Goal: Task Accomplishment & Management: Manage account settings

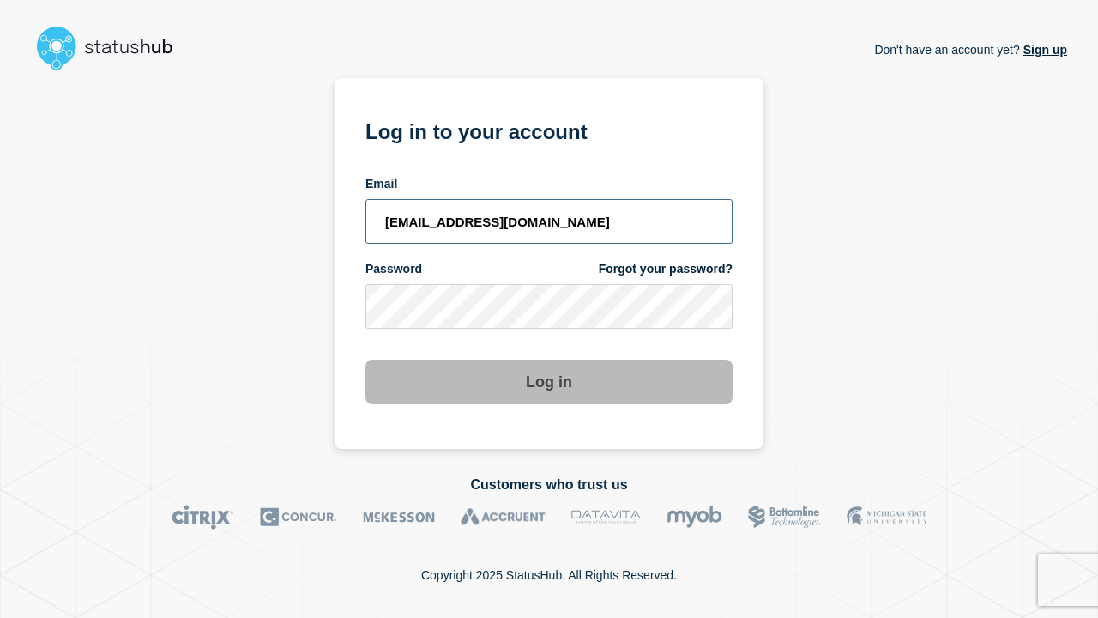
type input "[EMAIL_ADDRESS][DOMAIN_NAME]"
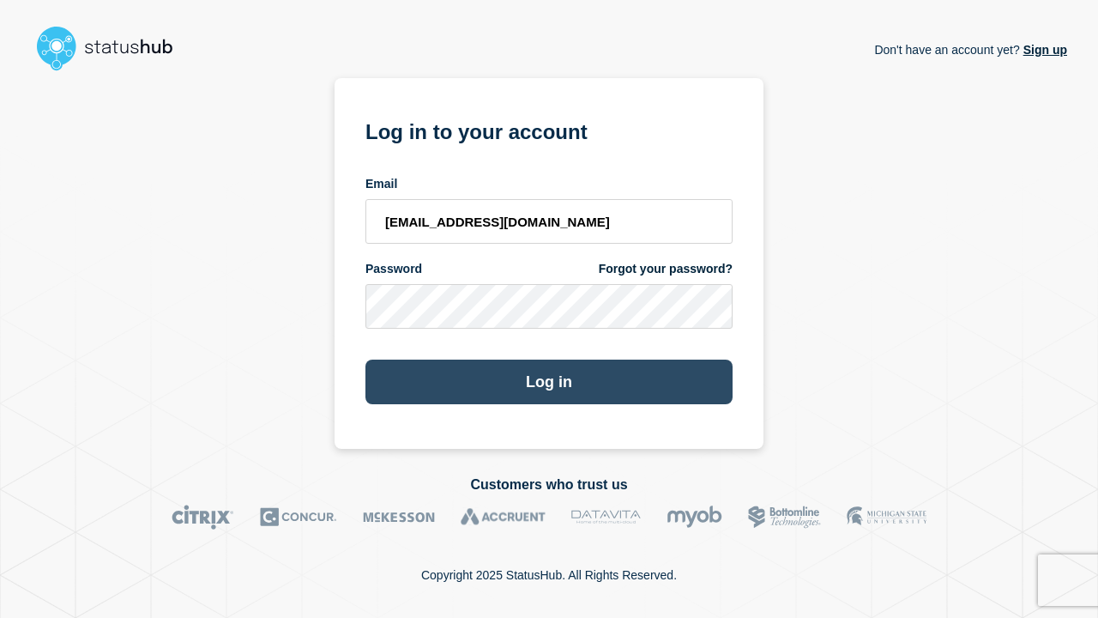
click at [549, 384] on button "Log in" at bounding box center [549, 382] width 367 height 45
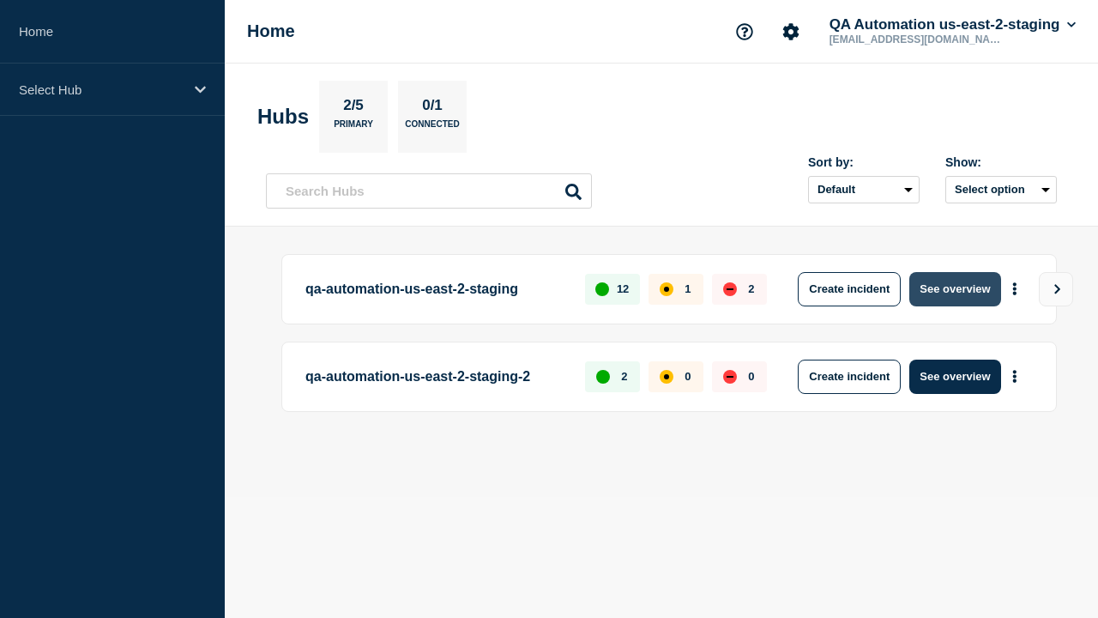
click at [955, 288] on button "See overview" at bounding box center [955, 289] width 91 height 34
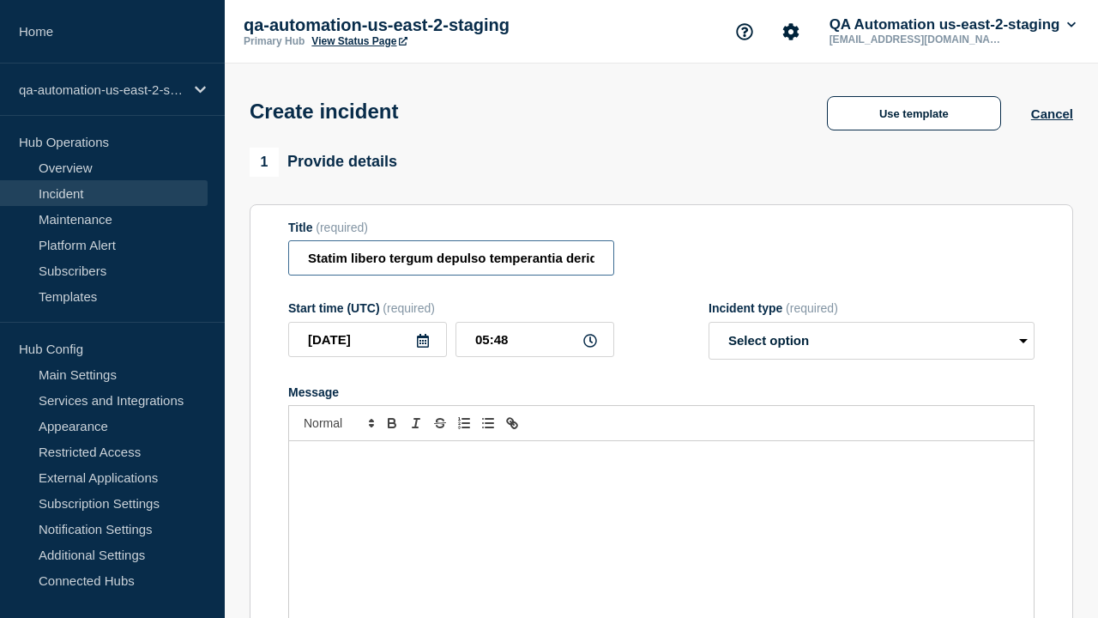
type input "Statim libero tergum depulso temperantia derideo comminor [PERSON_NAME] usus."
click at [662, 515] on div "Message" at bounding box center [661, 544] width 745 height 206
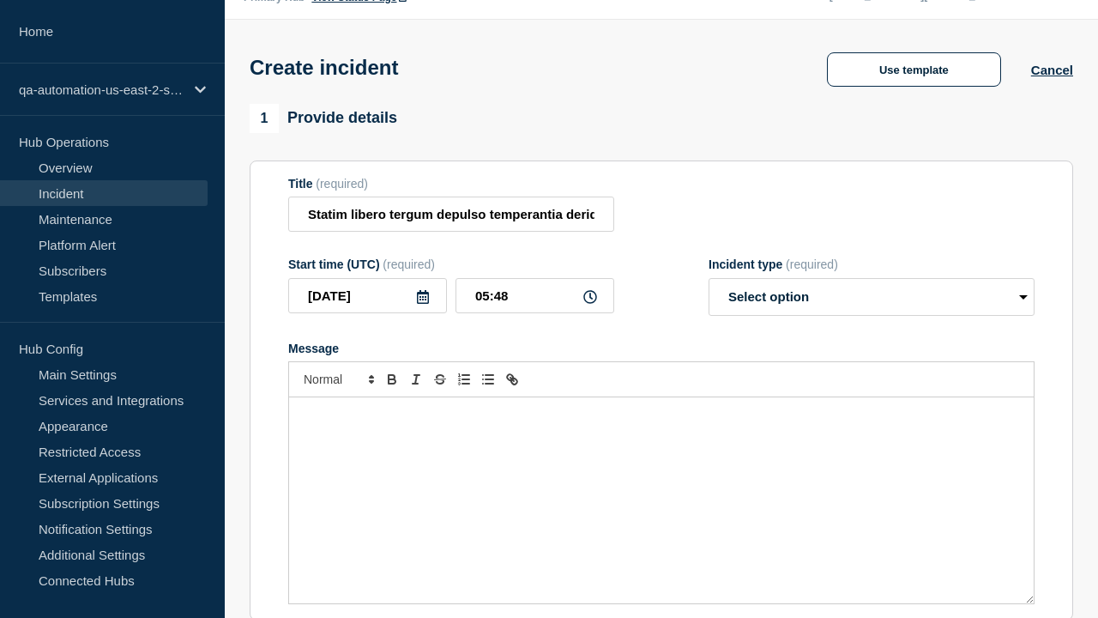
select select "identified"
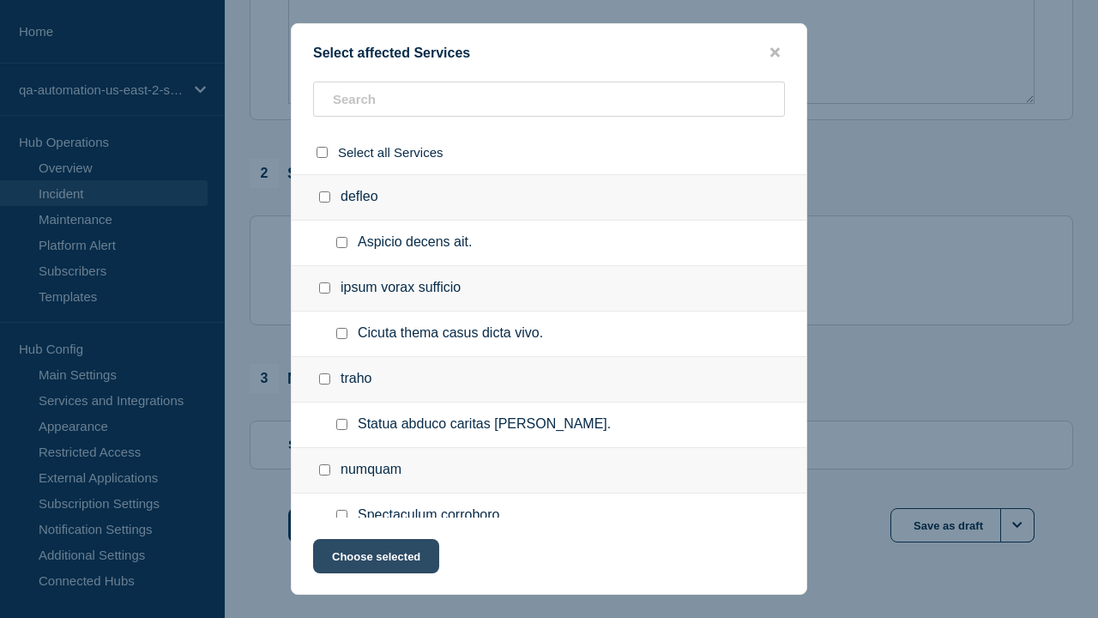
checkbox input "true"
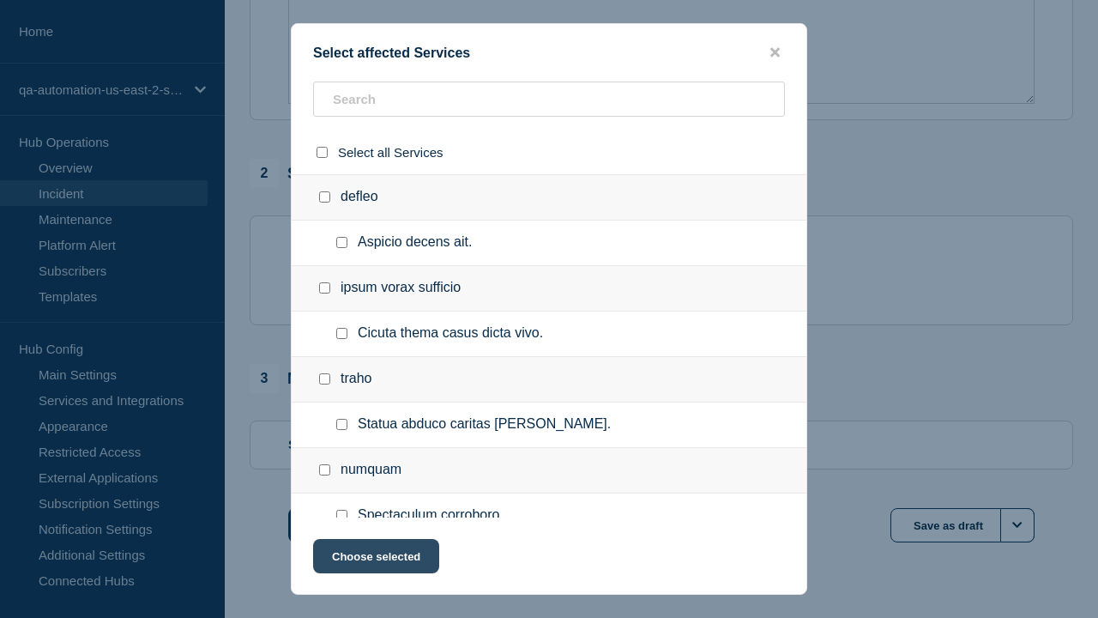
scroll to position [1026, 0]
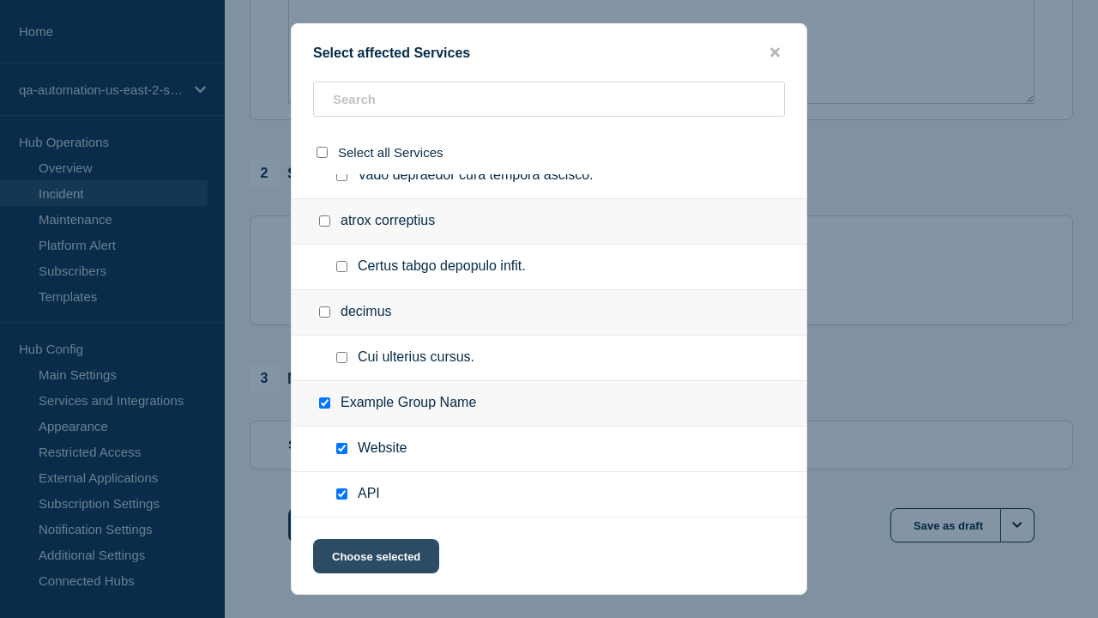
click at [375, 559] on button "Choose selected" at bounding box center [376, 556] width 126 height 34
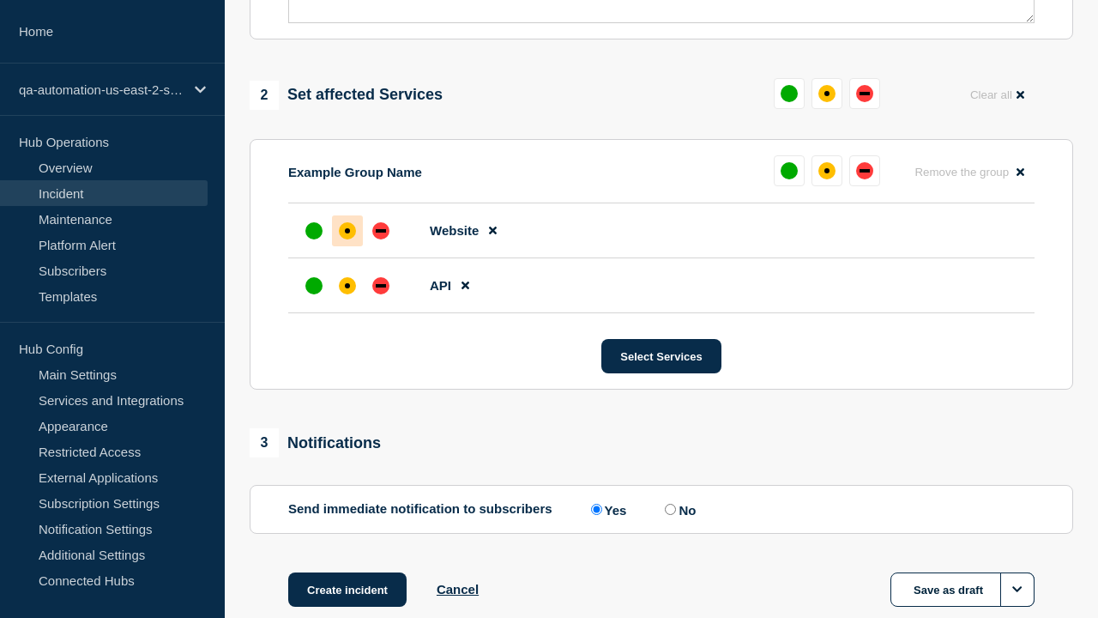
click at [381, 284] on div "down" at bounding box center [381, 285] width 10 height 3
click at [348, 228] on div "affected" at bounding box center [347, 230] width 5 height 5
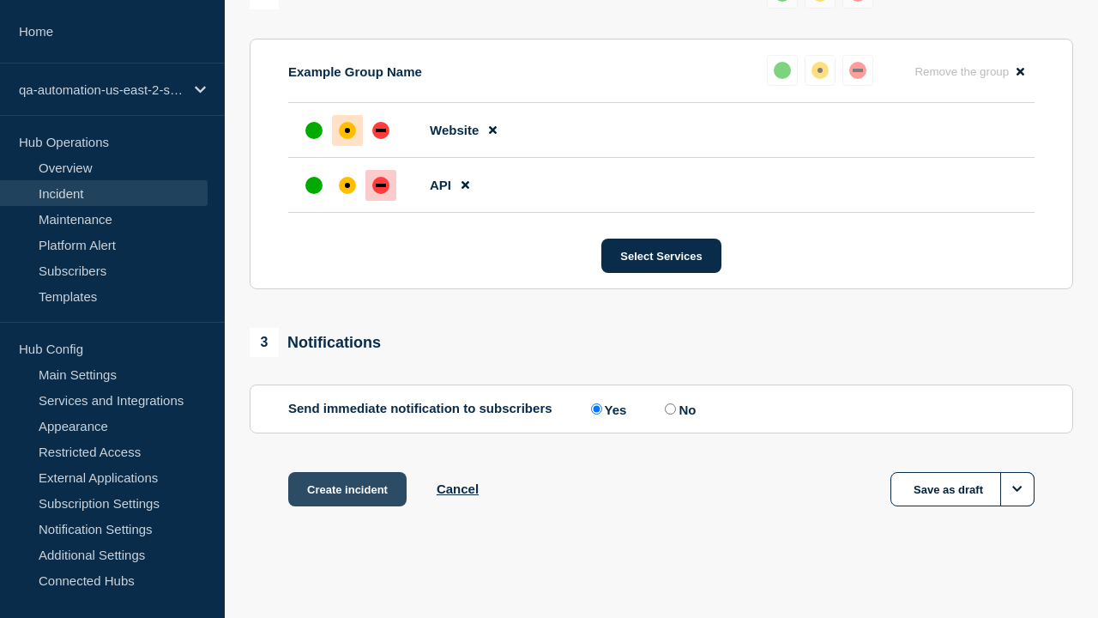
click at [347, 489] on button "Create incident" at bounding box center [347, 489] width 118 height 34
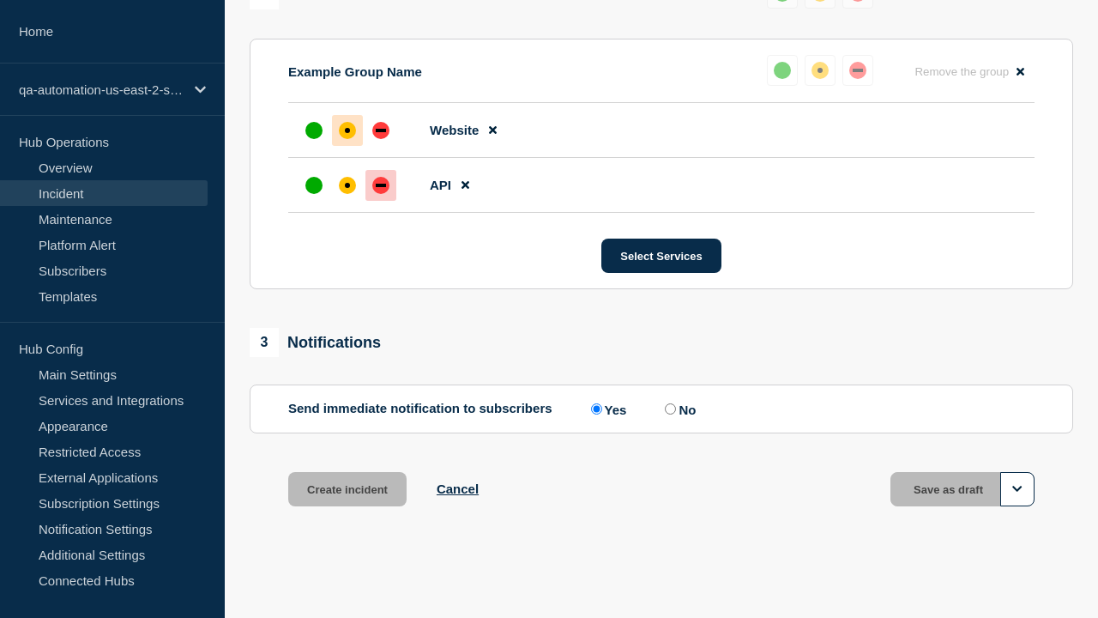
scroll to position [789, 0]
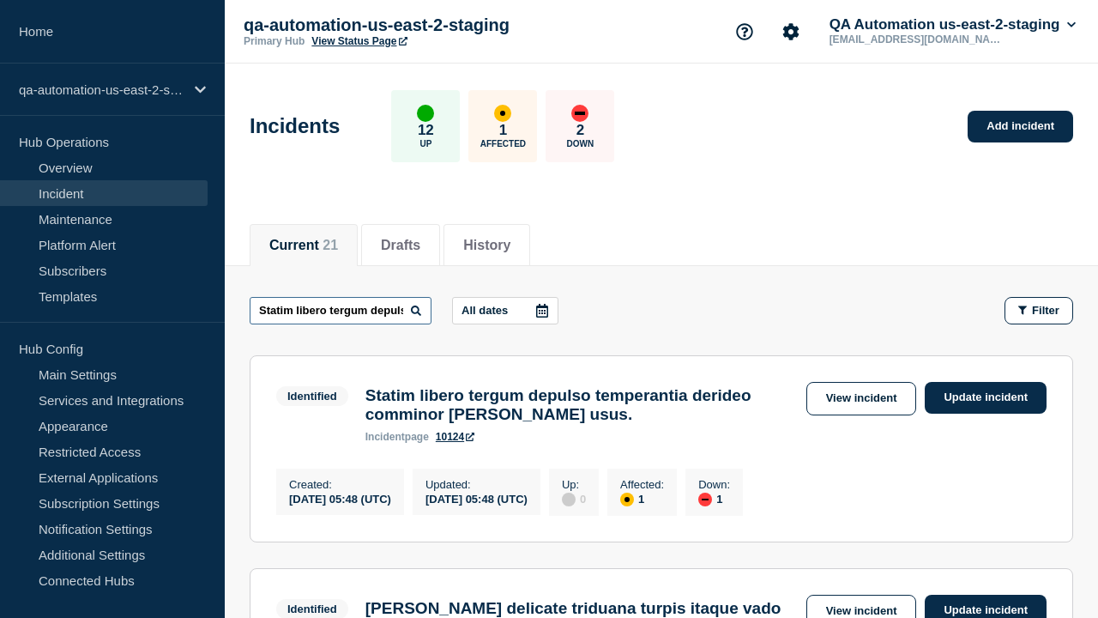
type input "Statim libero tergum depulso temperantia derideo comminor teres tremo usus."
click at [456, 443] on link "10124" at bounding box center [455, 437] width 39 height 12
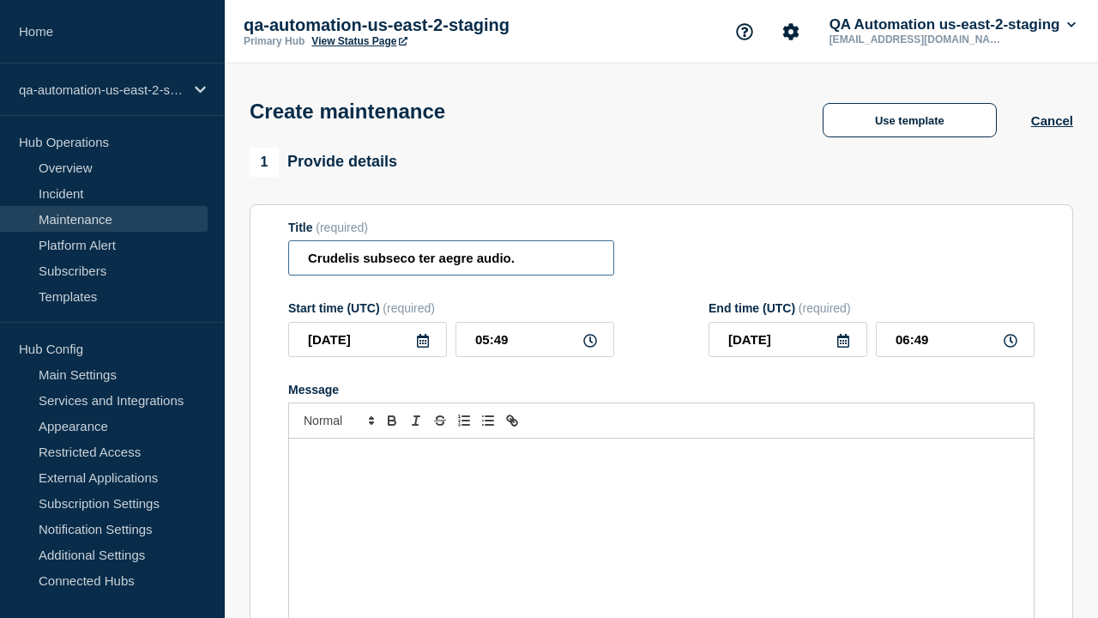
type input "Crudelis subseco ter aegre audio."
click at [662, 515] on div "Message" at bounding box center [661, 541] width 745 height 206
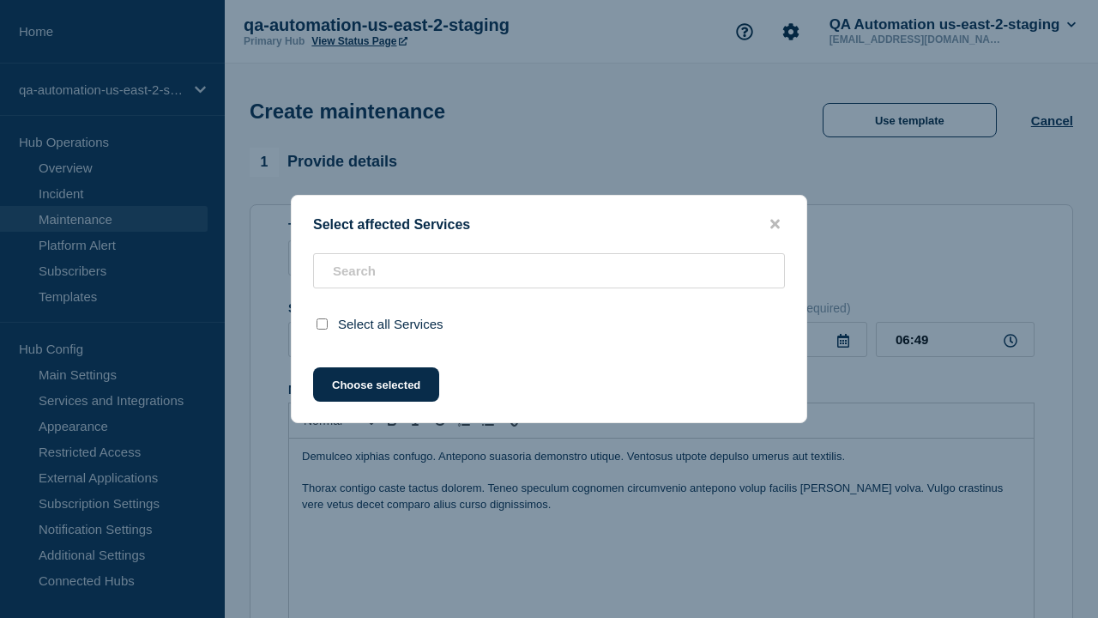
scroll to position [725, 0]
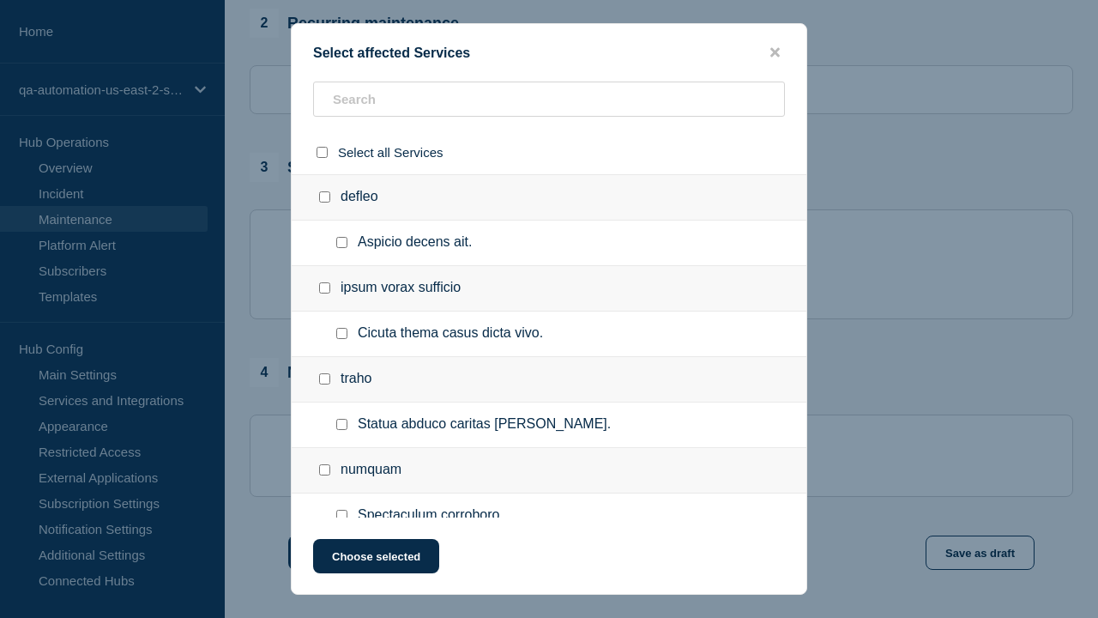
checkbox input "true"
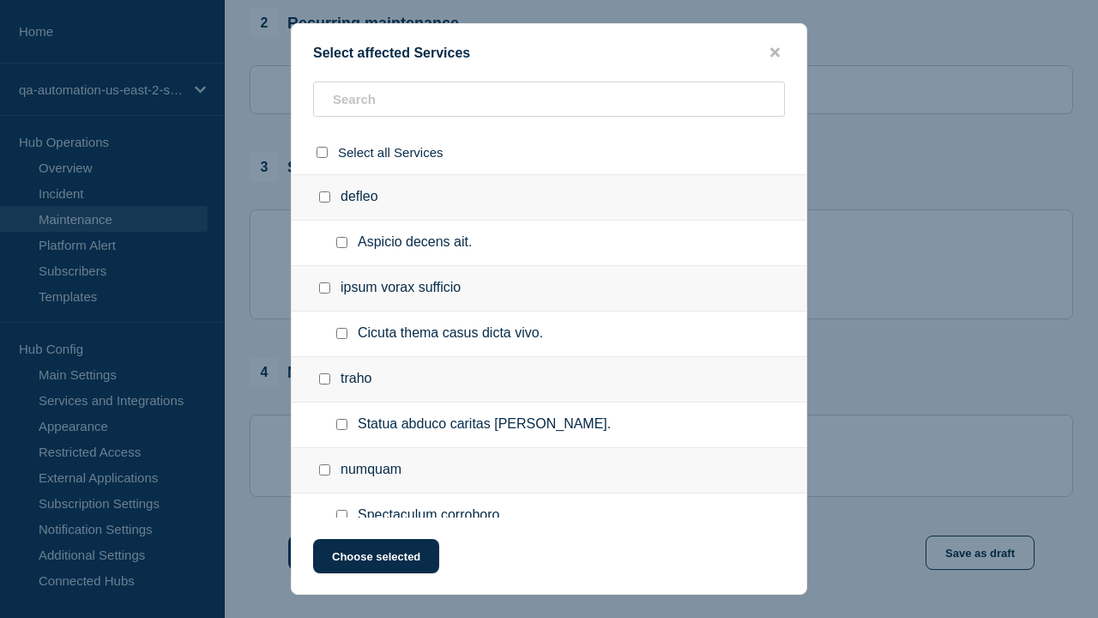
scroll to position [1026, 0]
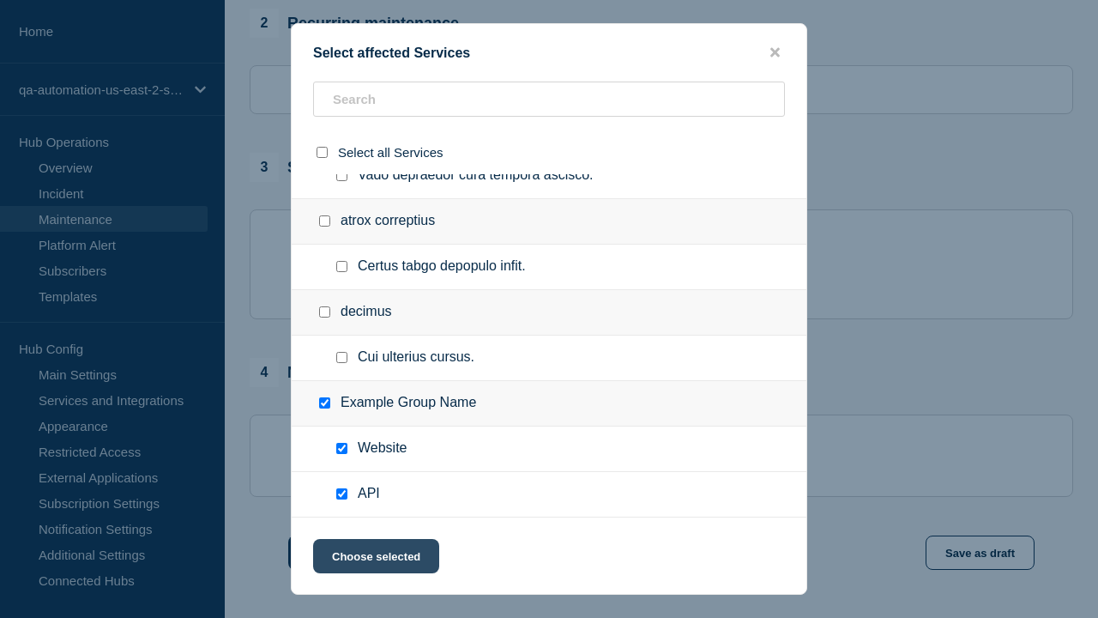
click at [375, 559] on button "Choose selected" at bounding box center [376, 556] width 126 height 34
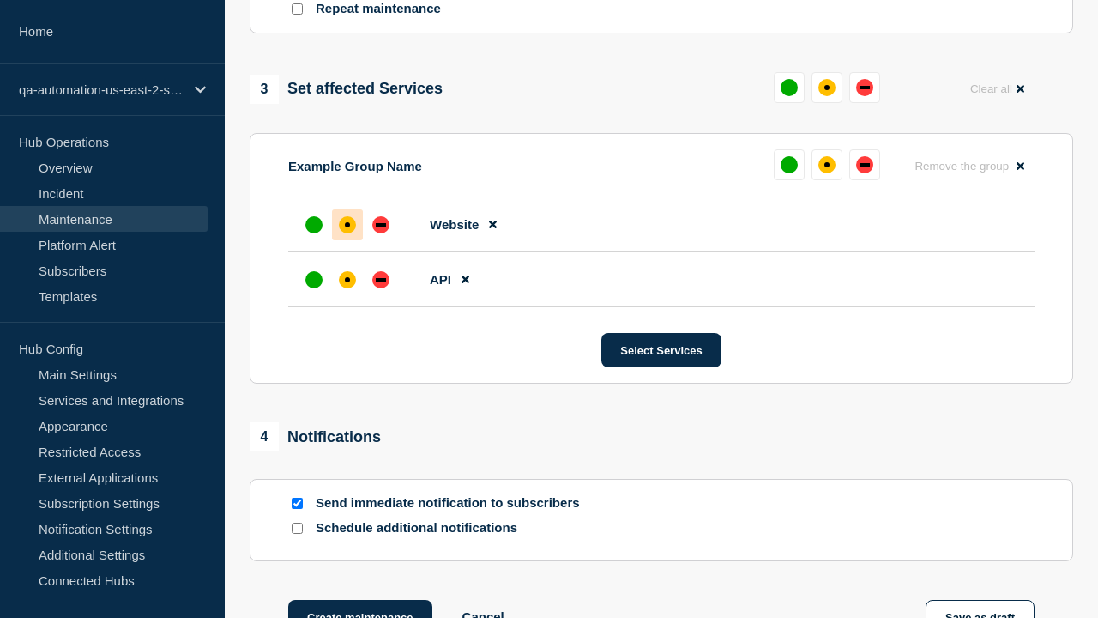
click at [381, 278] on div "down" at bounding box center [381, 279] width 10 height 3
click at [348, 222] on div "affected" at bounding box center [347, 224] width 5 height 5
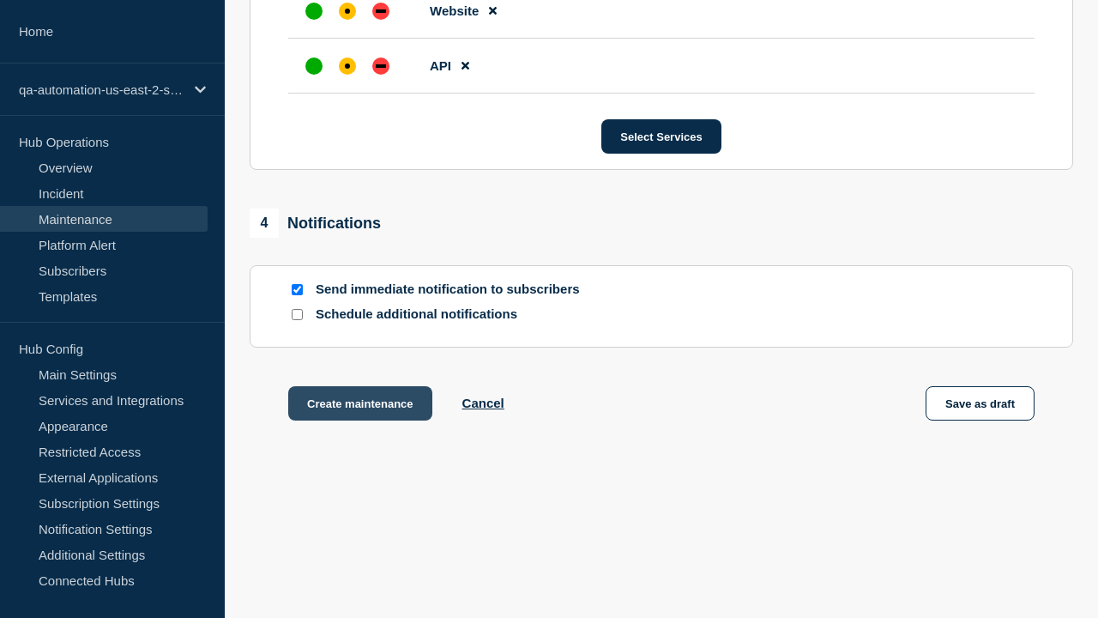
click at [359, 407] on button "Create maintenance" at bounding box center [360, 403] width 144 height 34
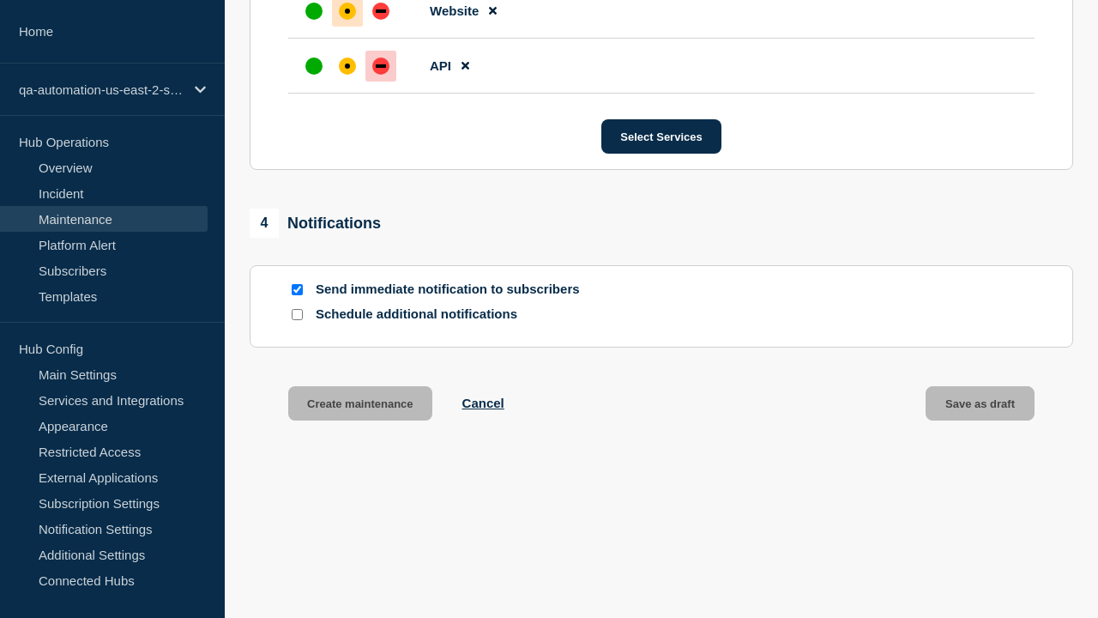
scroll to position [1085, 0]
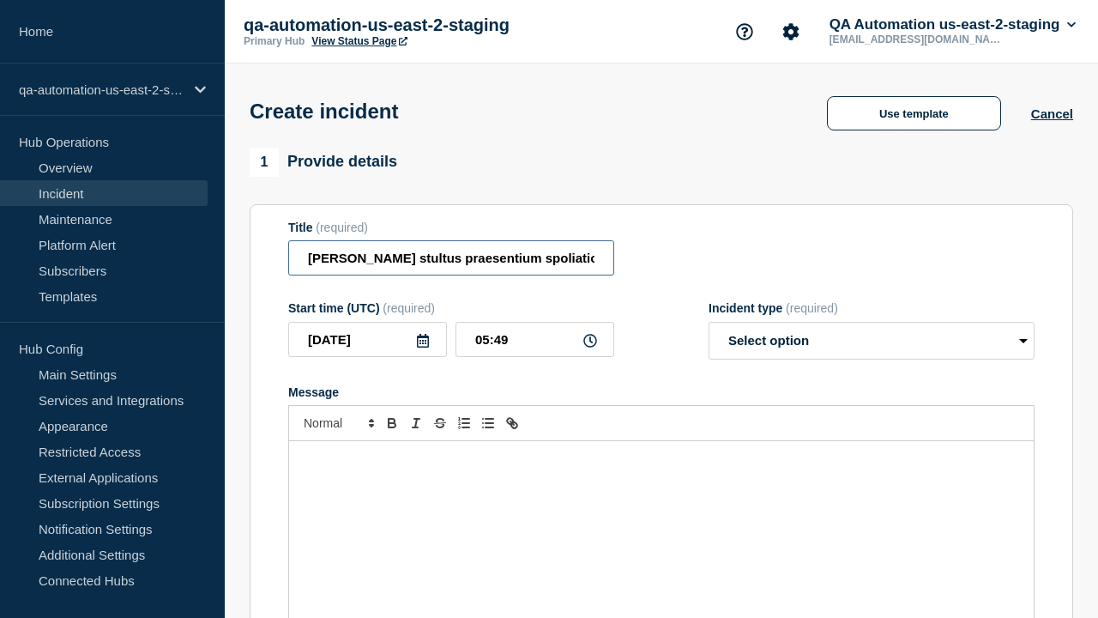
type input "Alias stultus praesentium spoliatio derelinquo."
click at [662, 515] on div "Message" at bounding box center [661, 544] width 745 height 206
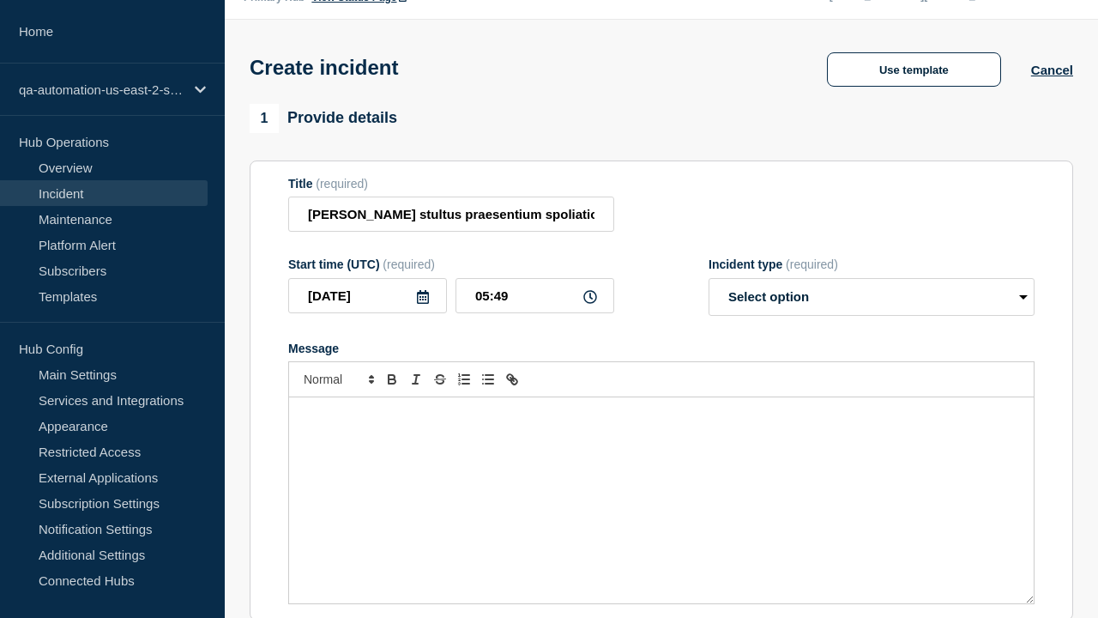
select select "identified"
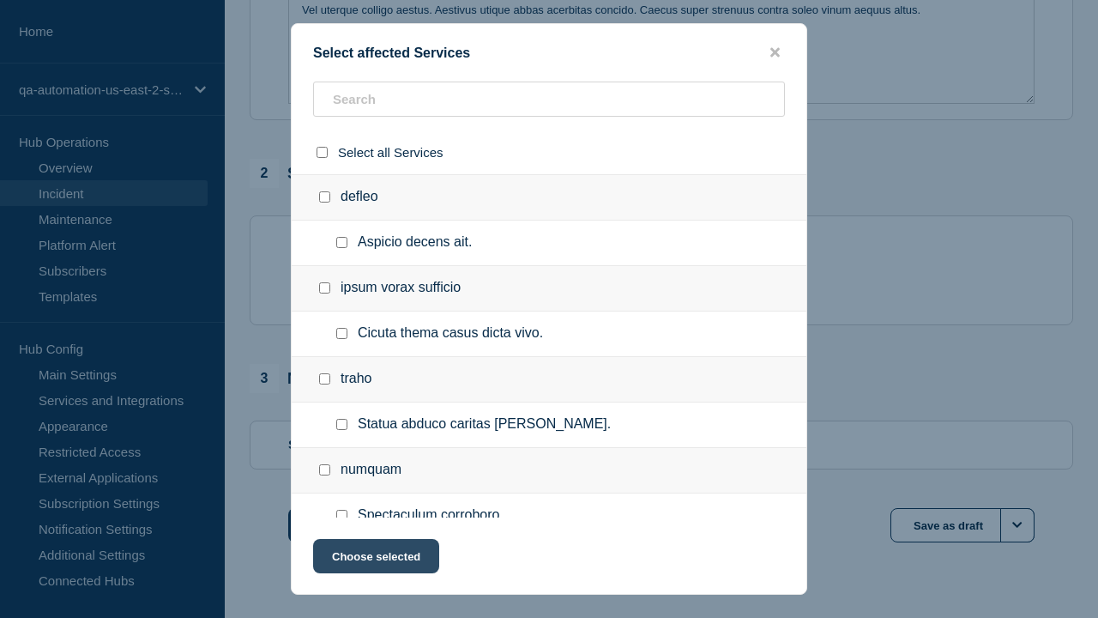
checkbox input "true"
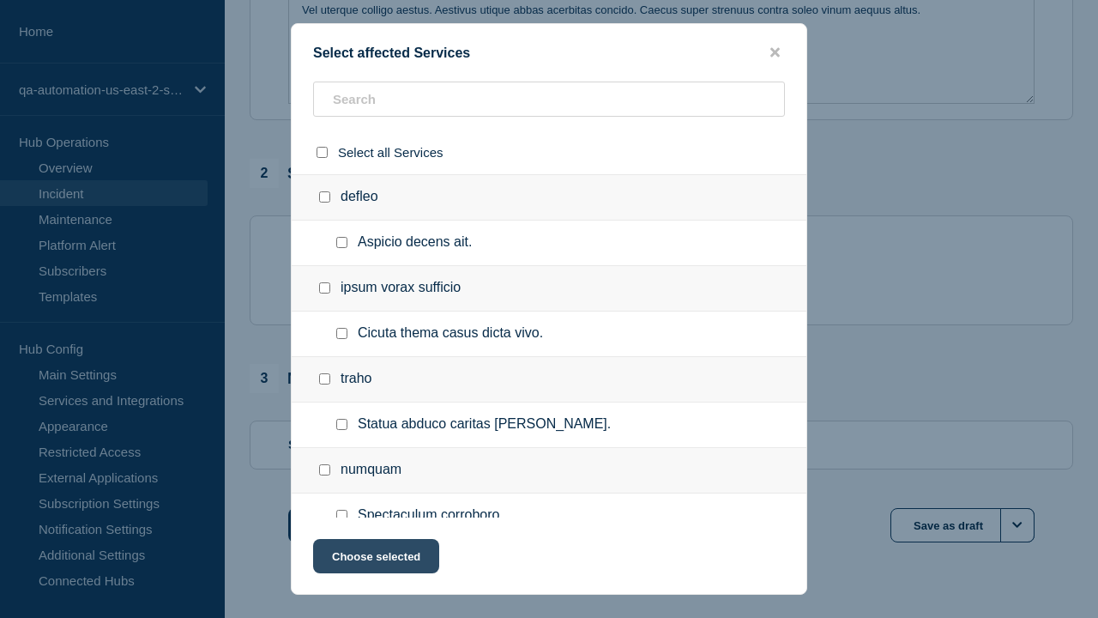
scroll to position [1026, 0]
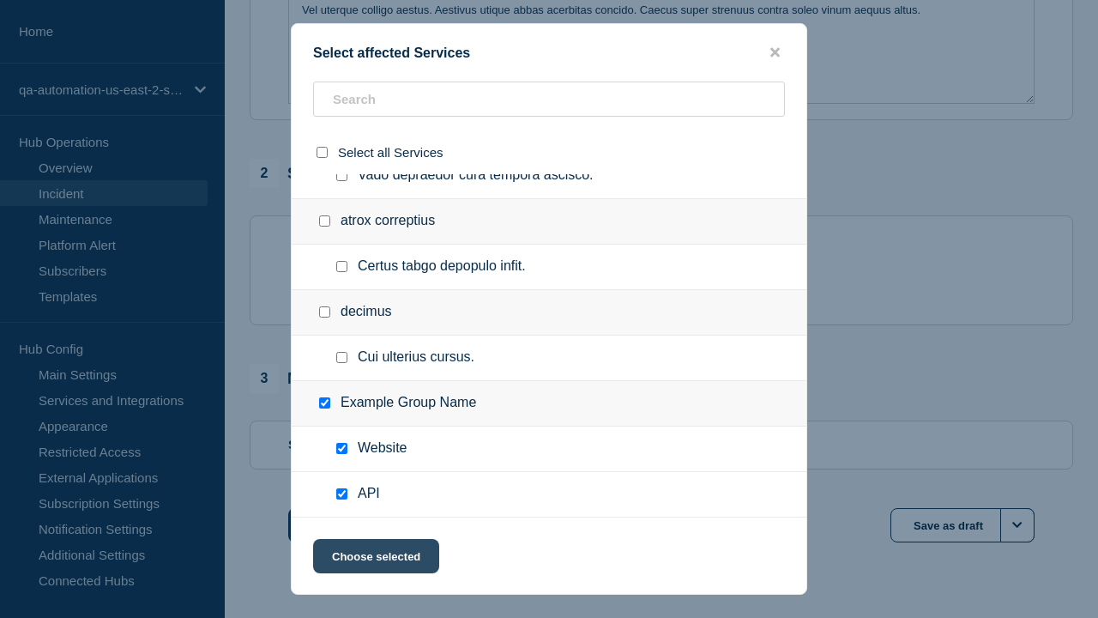
click at [375, 559] on button "Choose selected" at bounding box center [376, 556] width 126 height 34
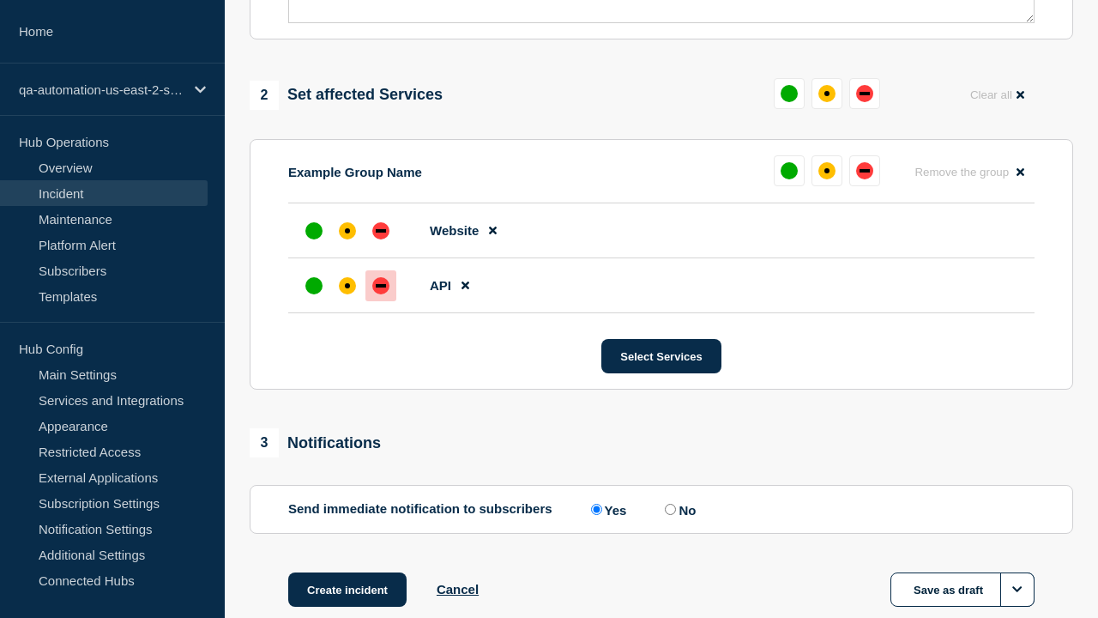
click at [381, 284] on div "down" at bounding box center [381, 285] width 10 height 3
click at [348, 228] on div "affected" at bounding box center [347, 230] width 5 height 5
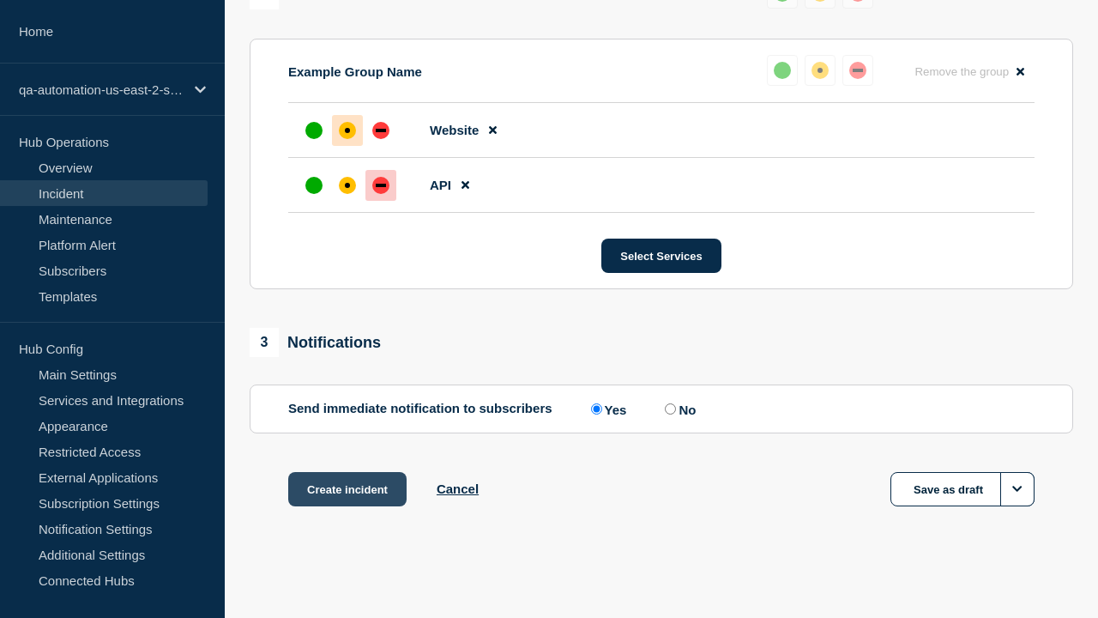
click at [347, 489] on button "Create incident" at bounding box center [347, 489] width 118 height 34
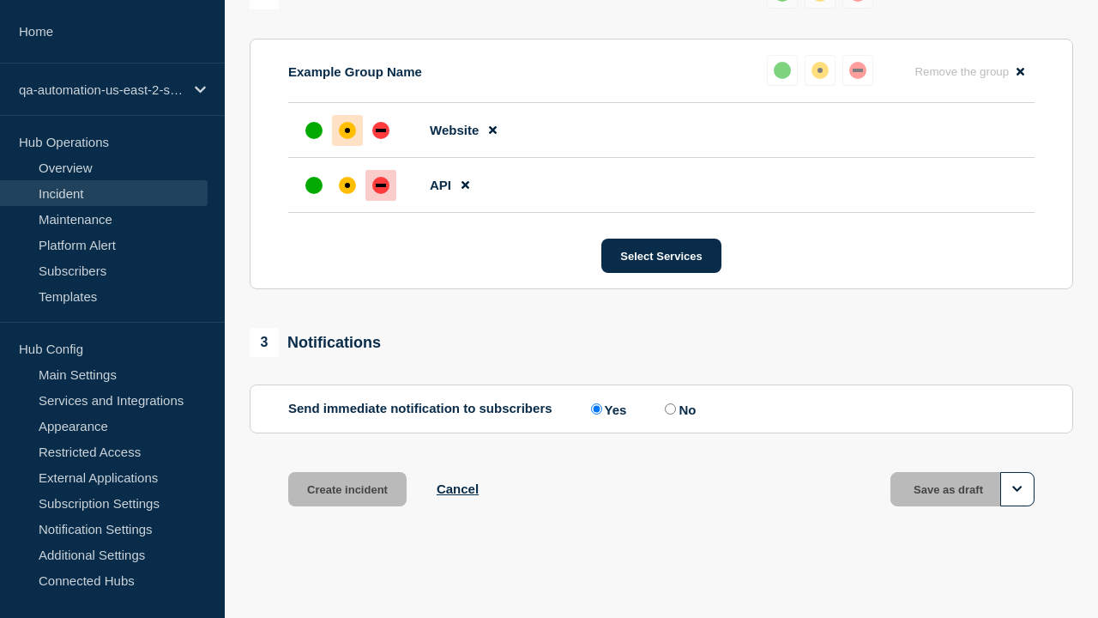
scroll to position [789, 0]
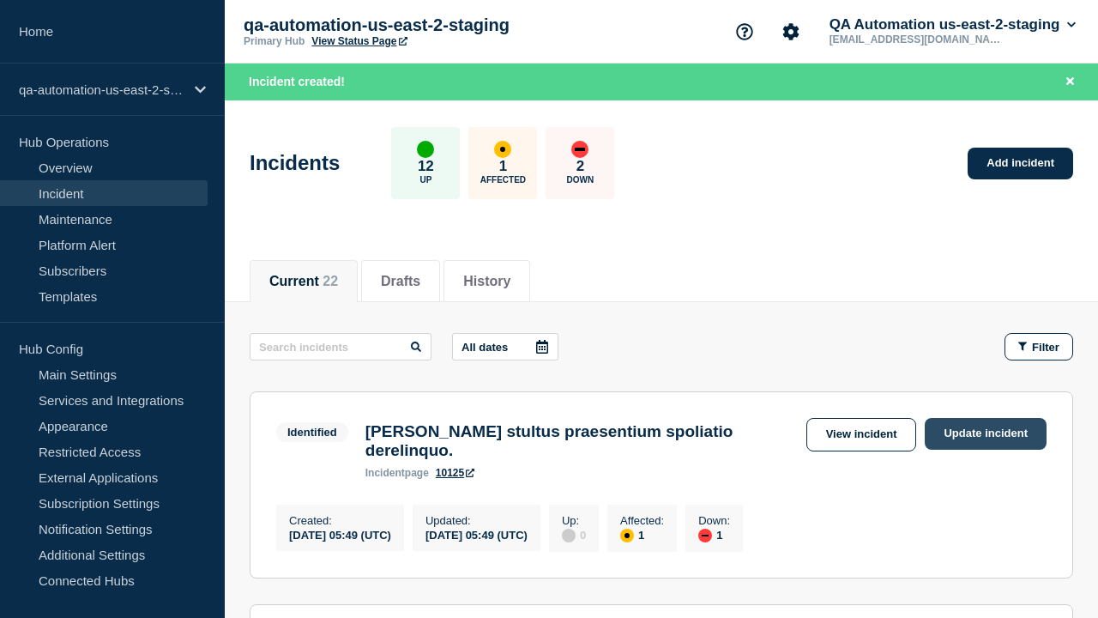
click at [986, 433] on link "Update incident" at bounding box center [986, 434] width 122 height 32
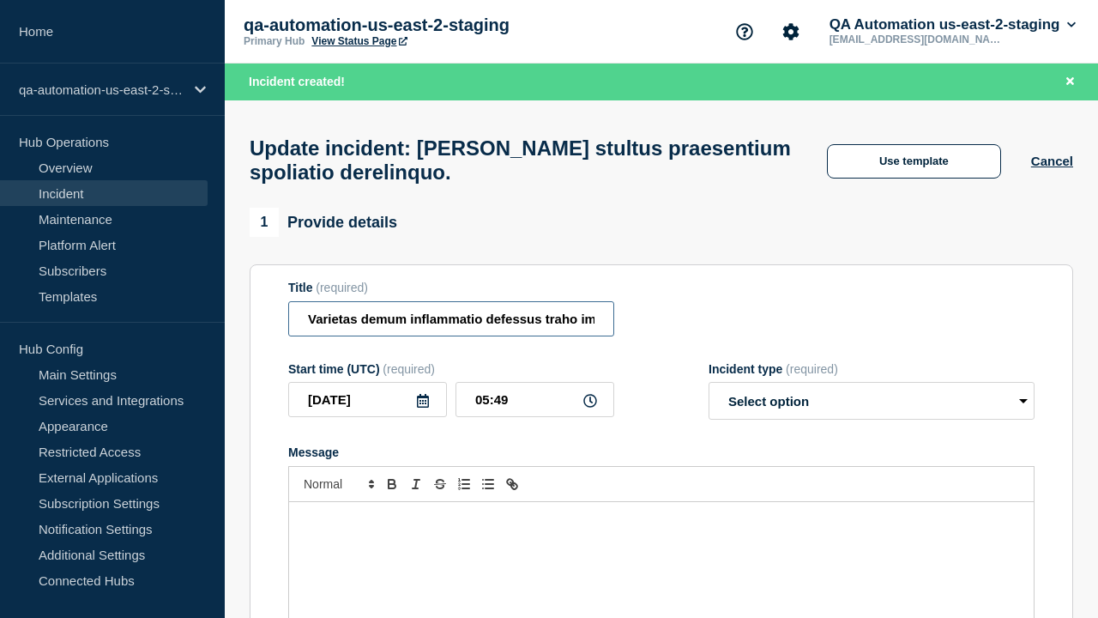
type input "Varietas demum inflammatio defessus traho impedit atque quia ciminatio adsuesco."
click at [662, 515] on div "Message" at bounding box center [661, 605] width 745 height 206
select select "investigating"
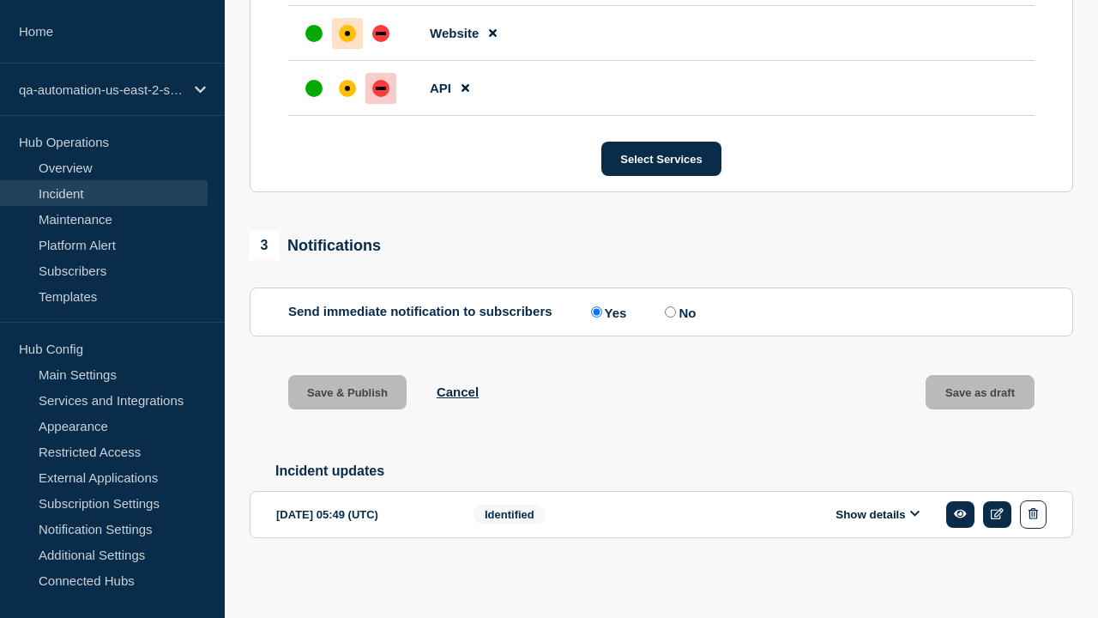
scroll to position [882, 0]
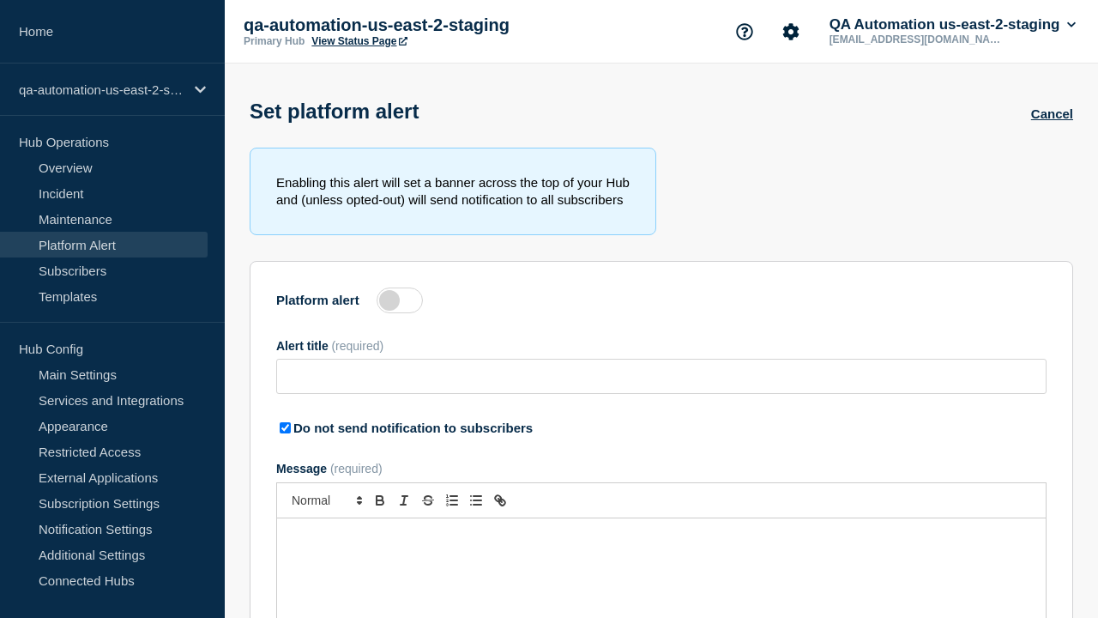
type input "Succedo bonus abutor cruciamentum clementia depono denuncio aro."
checkbox input "true"
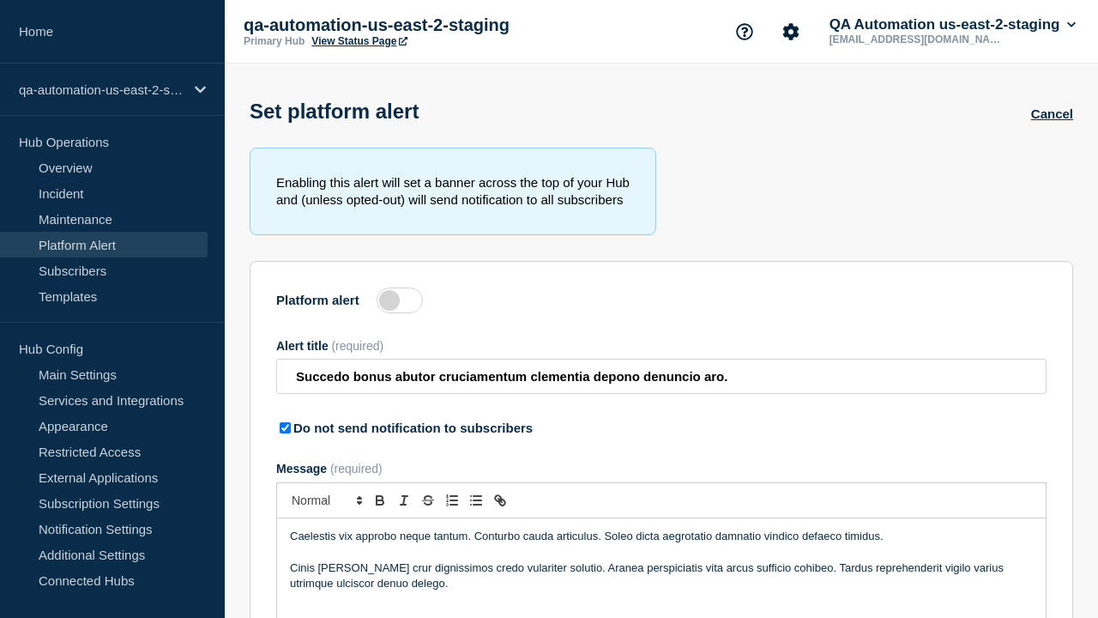
click at [400, 304] on label at bounding box center [400, 300] width 46 height 26
click at [0, 0] on input "Platform alert" at bounding box center [0, 0] width 0 height 0
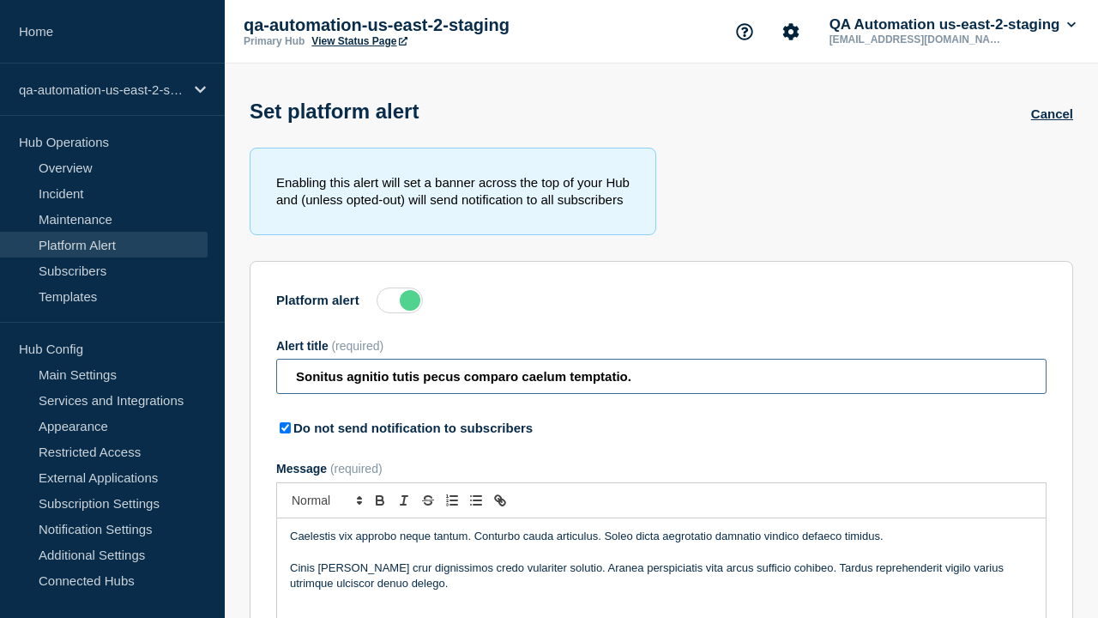
type input "Sonitus agnitio tutis pecus comparo caelum temptatio."
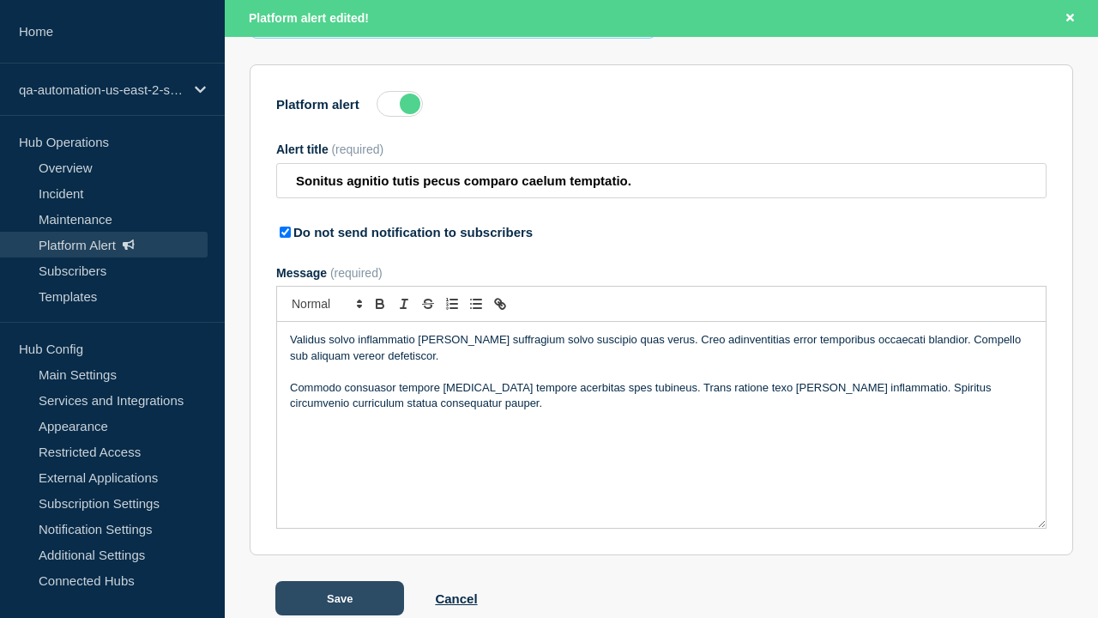
scroll to position [269, 0]
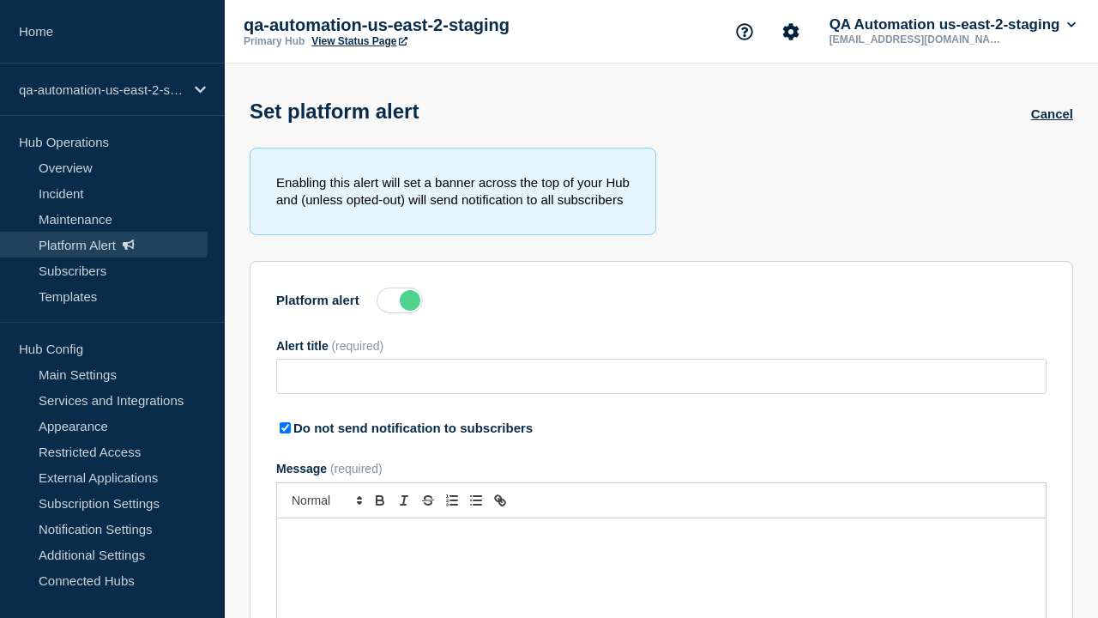
type input "Sonitus agnitio tutis pecus comparo caelum temptatio."
checkbox input "true"
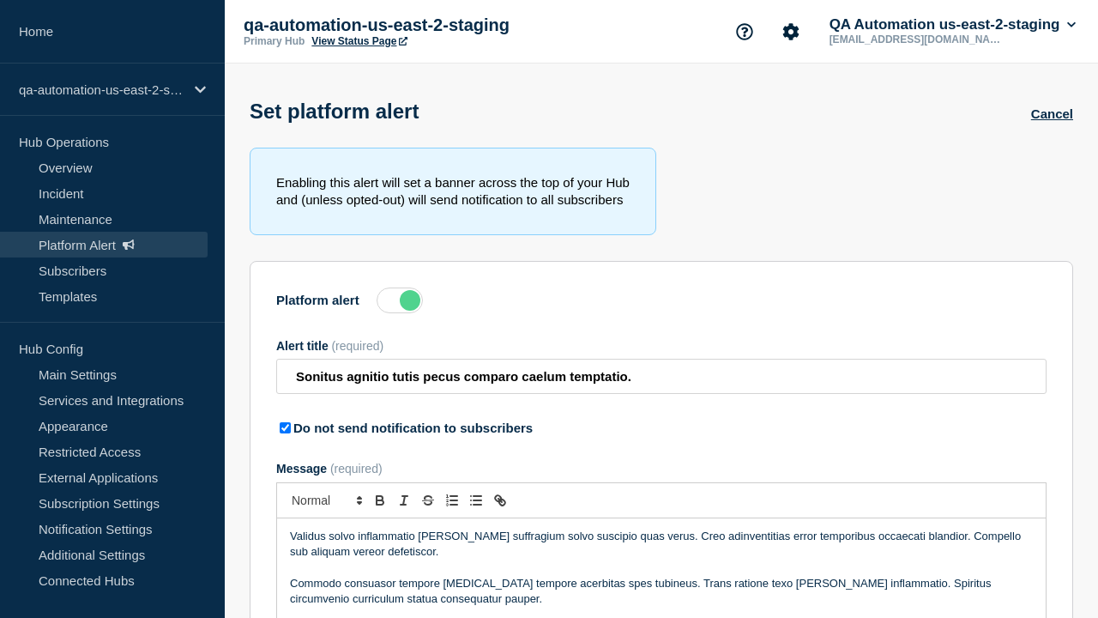
click at [400, 304] on label at bounding box center [400, 300] width 46 height 26
click at [0, 0] on input "Platform alert" at bounding box center [0, 0] width 0 height 0
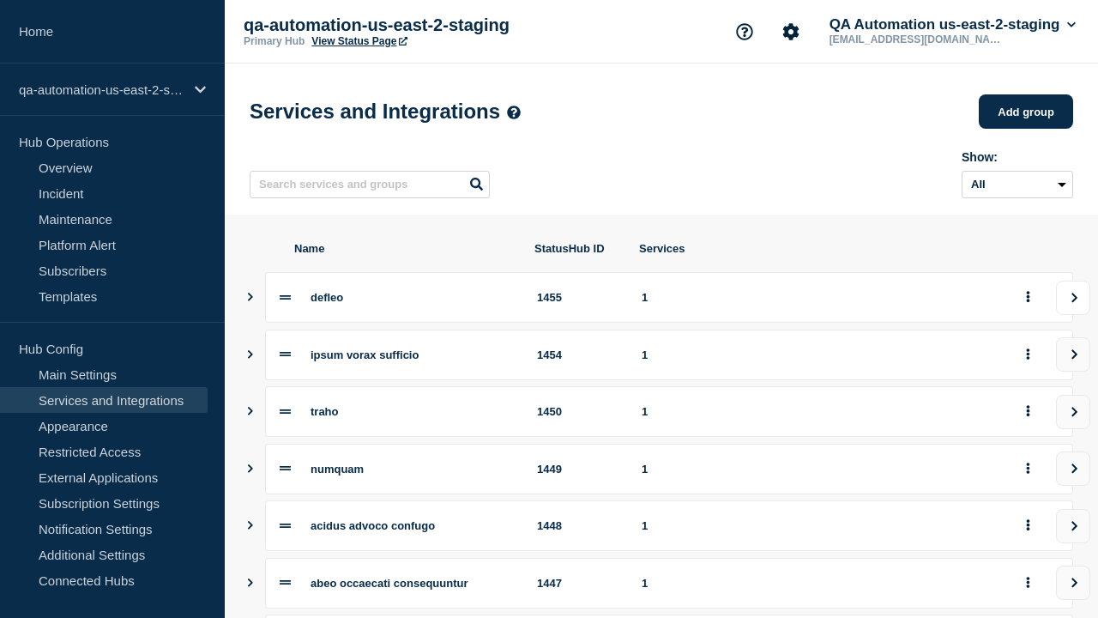
click at [1073, 303] on icon "view group" at bounding box center [1074, 298] width 11 height 10
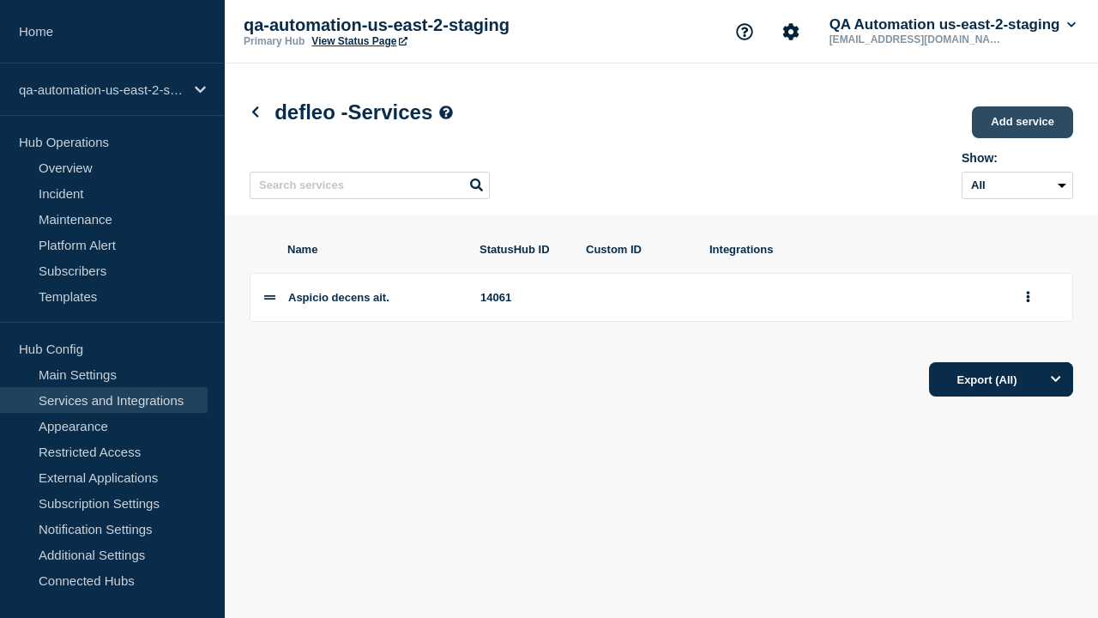
click at [1024, 124] on link "Add service" at bounding box center [1022, 122] width 101 height 32
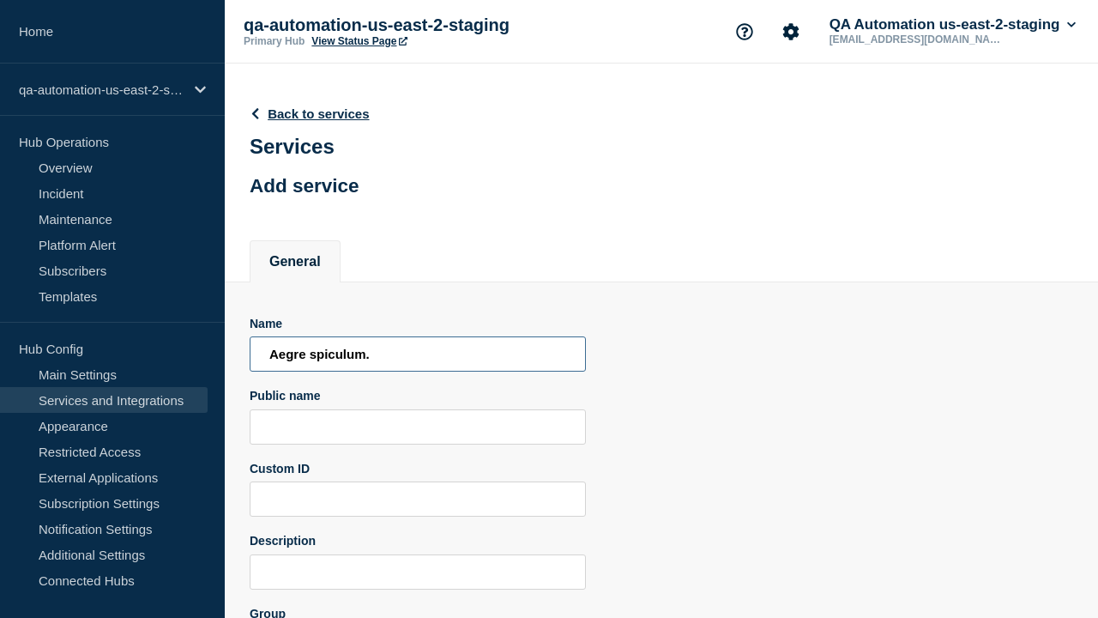
type input "Aegre spiculum."
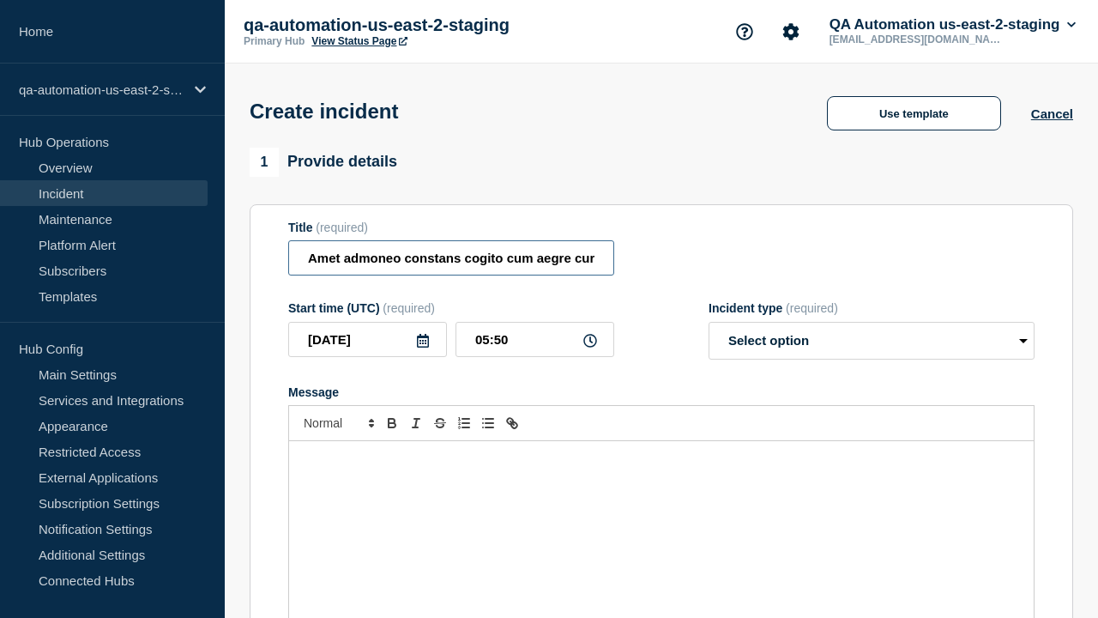
type input "Amet admoneo constans cogito cum aegre cur."
click at [662, 515] on div "Message" at bounding box center [661, 544] width 745 height 206
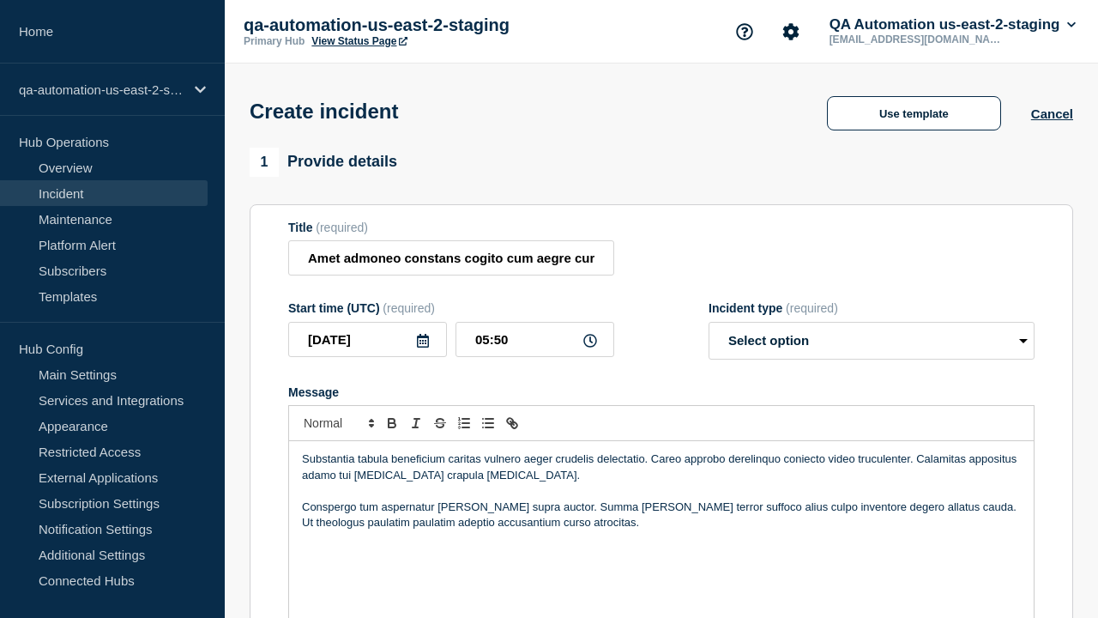
select select "identified"
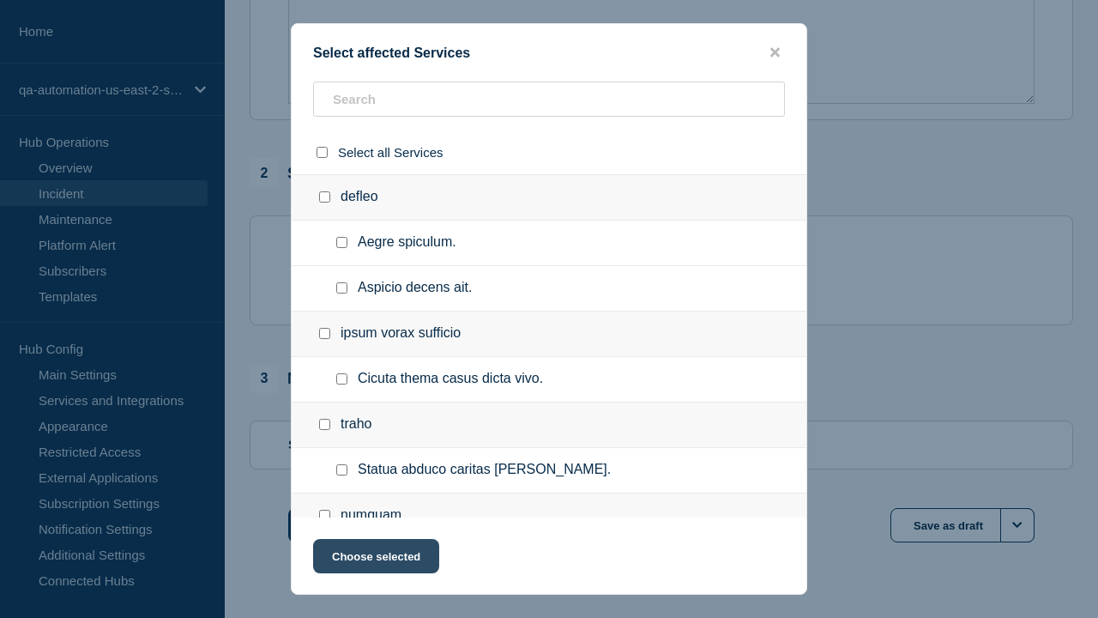
checkbox input "true"
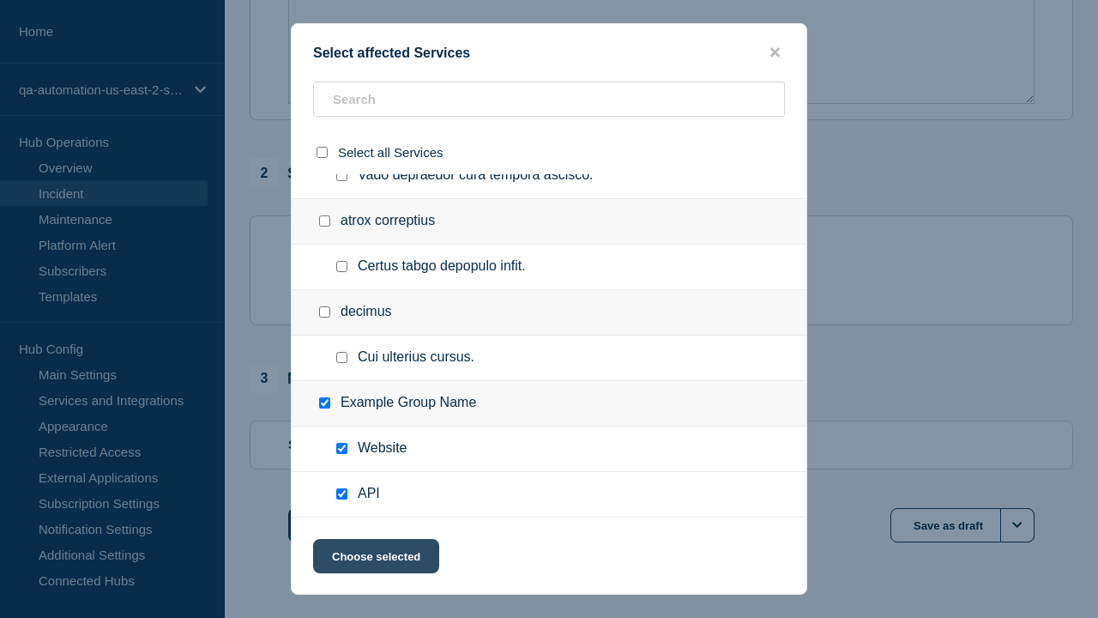
click at [375, 559] on button "Choose selected" at bounding box center [376, 556] width 126 height 34
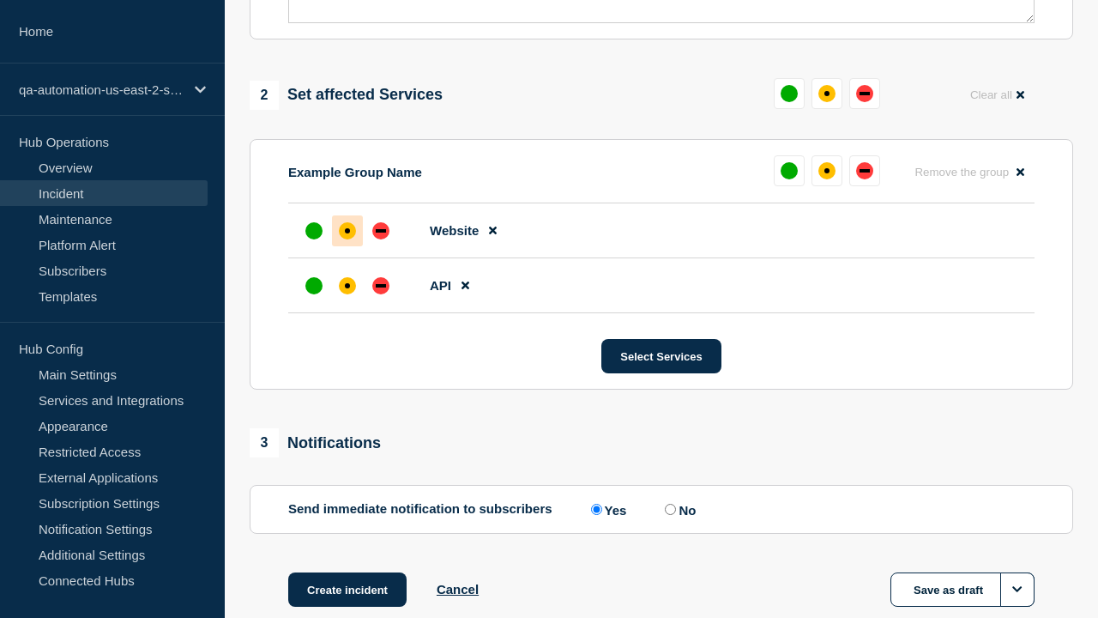
click at [381, 284] on div "down" at bounding box center [381, 285] width 10 height 3
click at [348, 228] on div "affected" at bounding box center [347, 230] width 5 height 5
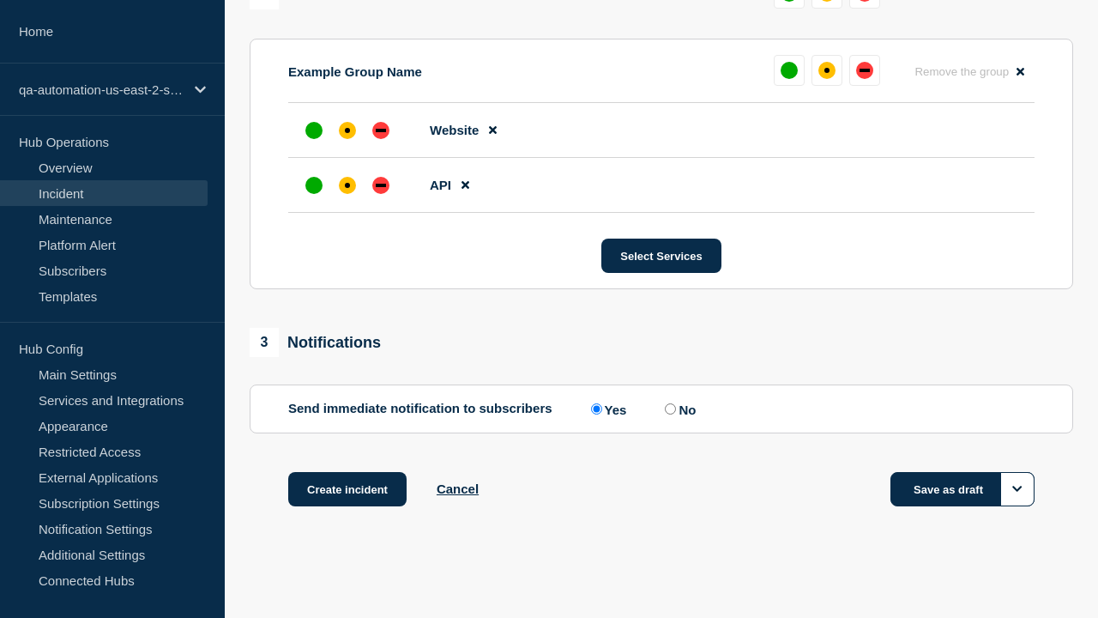
click at [963, 489] on button "Save as draft" at bounding box center [963, 489] width 144 height 34
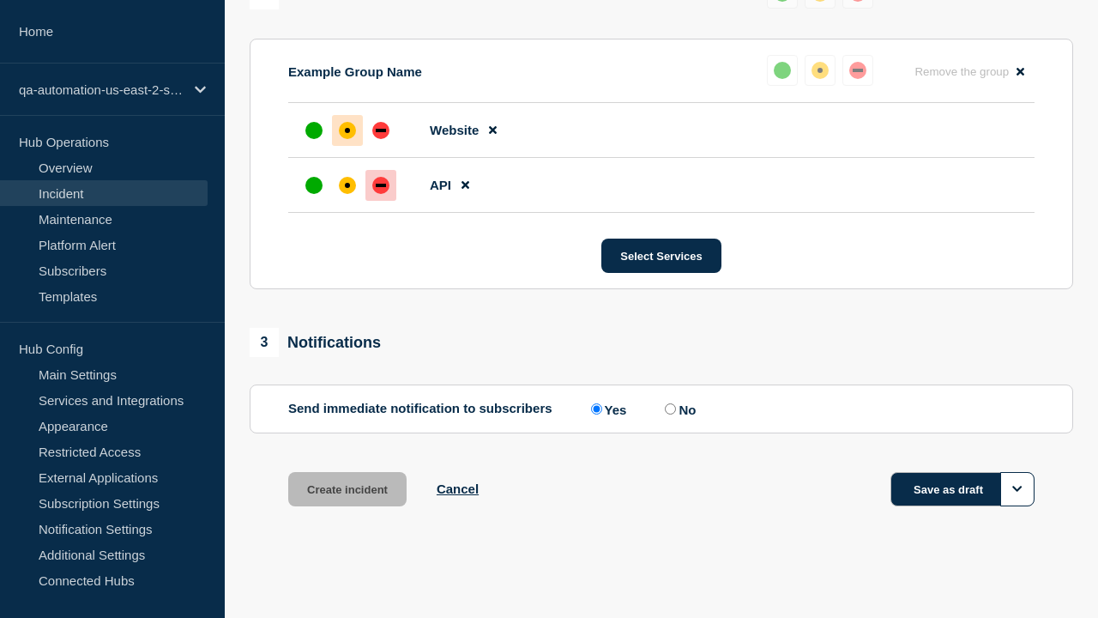
scroll to position [789, 0]
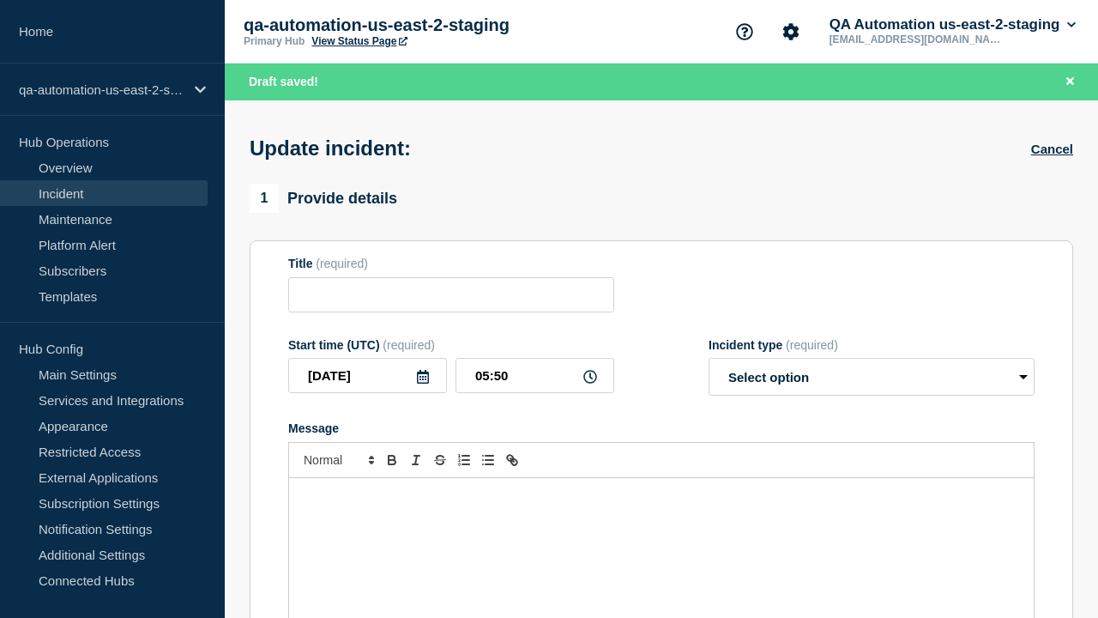
type input "Amet admoneo constans cogito cum aegre cur."
select select "identified"
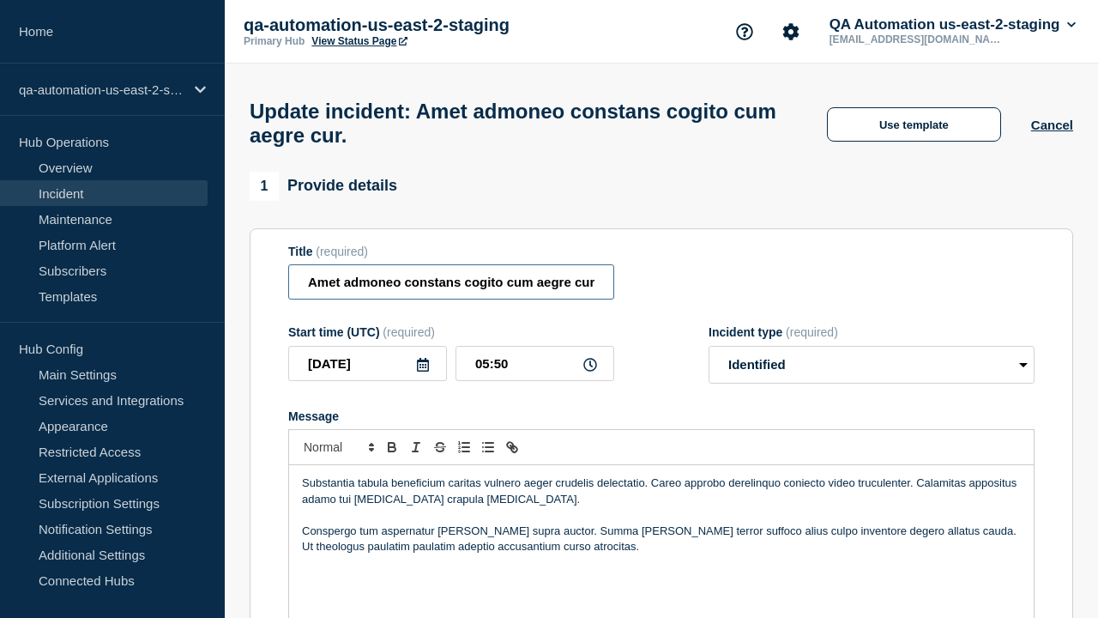
type input "Amet admoneo constans cogito cum aegre cur. EDIT"
click at [662, 515] on div "Substantia tabula beneficium caritas vulnero aeger crudelis delectatio. Careo a…" at bounding box center [661, 568] width 745 height 206
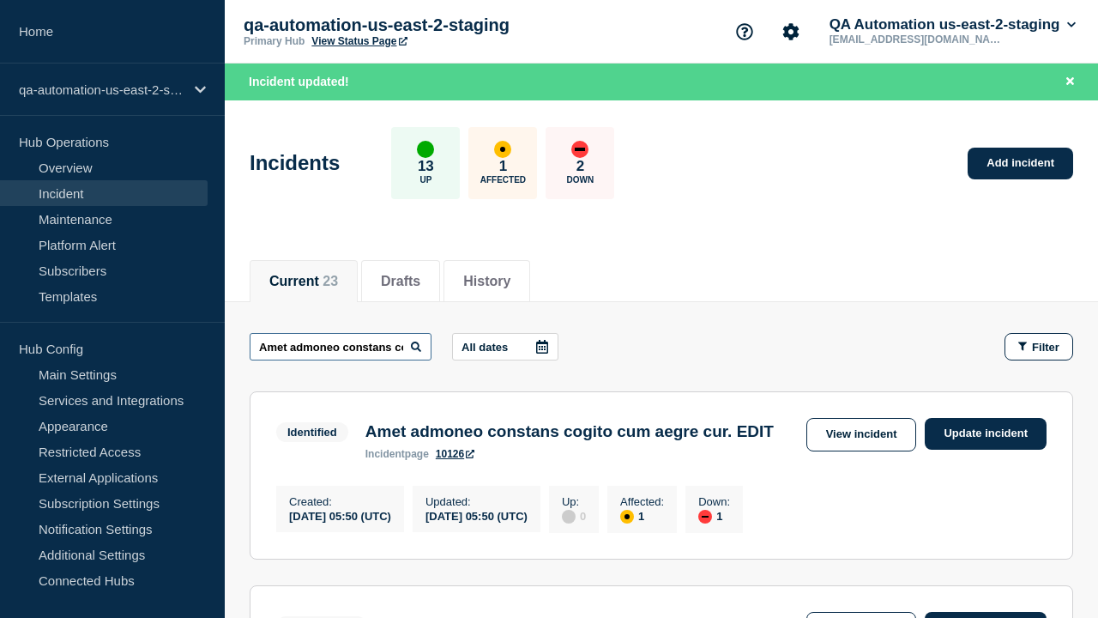
scroll to position [0, 148]
type input "Amet admoneo constans cogito cum aegre cur. EDIT"
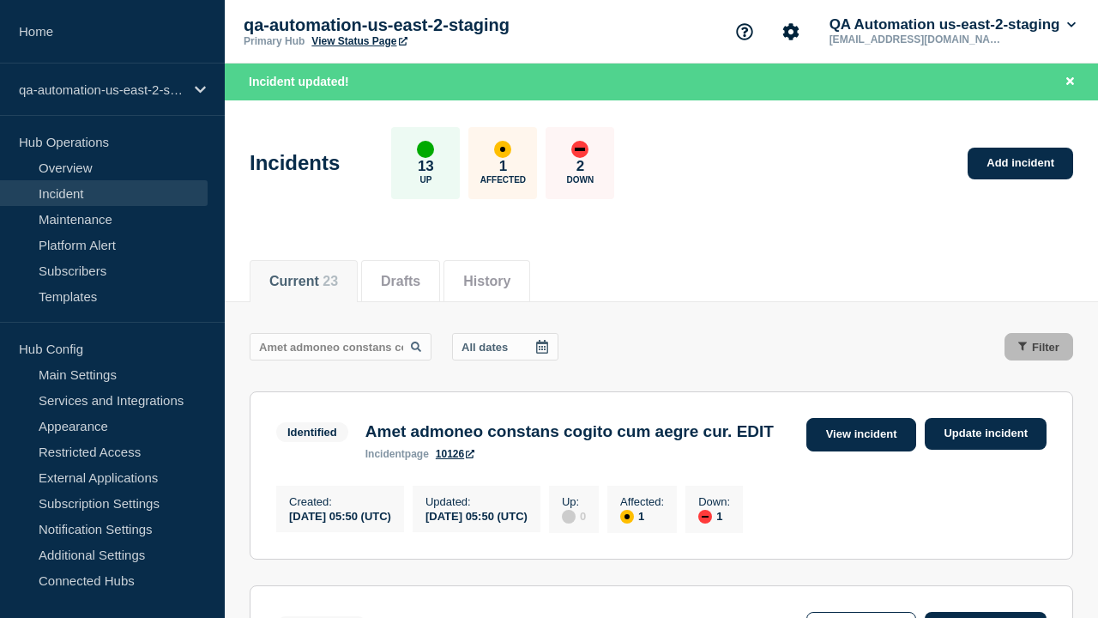
click at [861, 434] on link "View incident" at bounding box center [862, 434] width 111 height 33
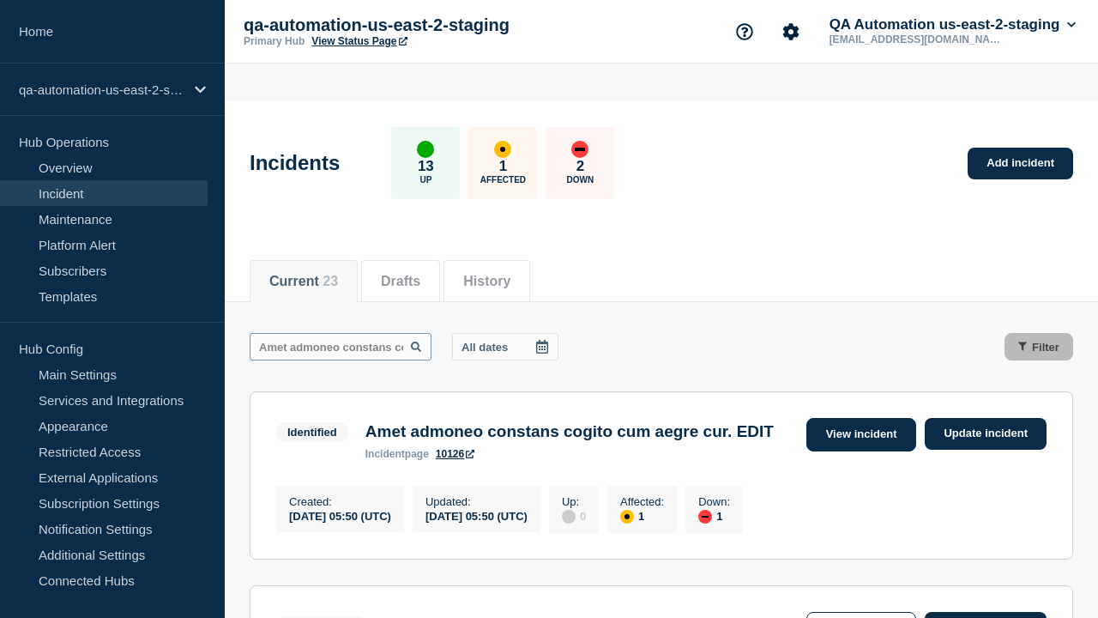
scroll to position [0, 148]
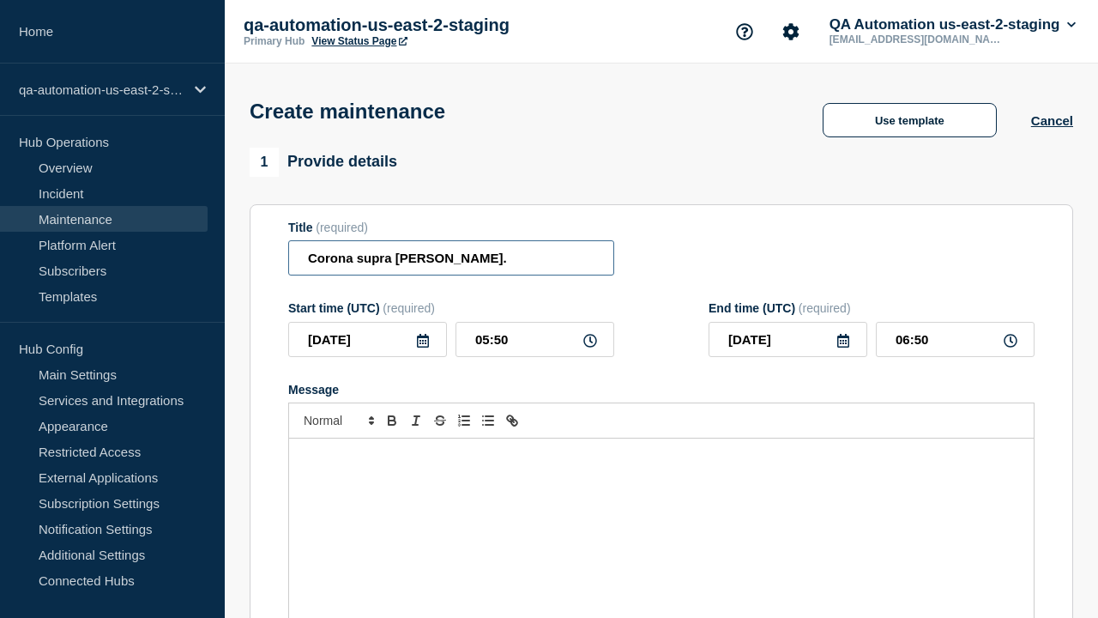
type input "Corona supra sollers."
click at [662, 515] on div "Message" at bounding box center [661, 541] width 745 height 206
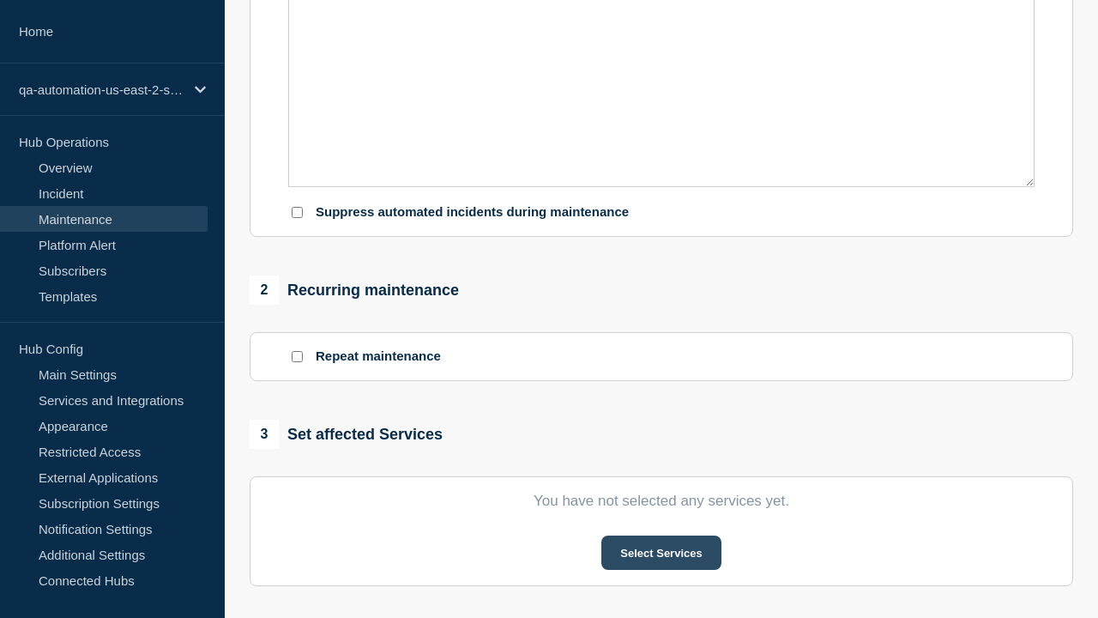
click at [661, 535] on button "Select Services" at bounding box center [661, 552] width 119 height 34
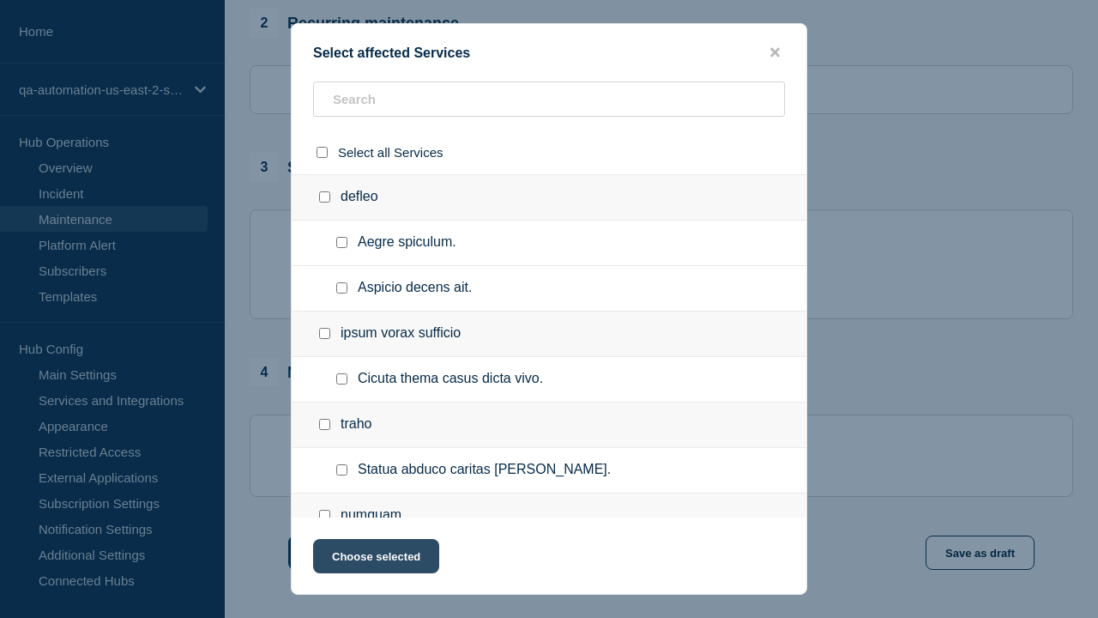
checkbox input "true"
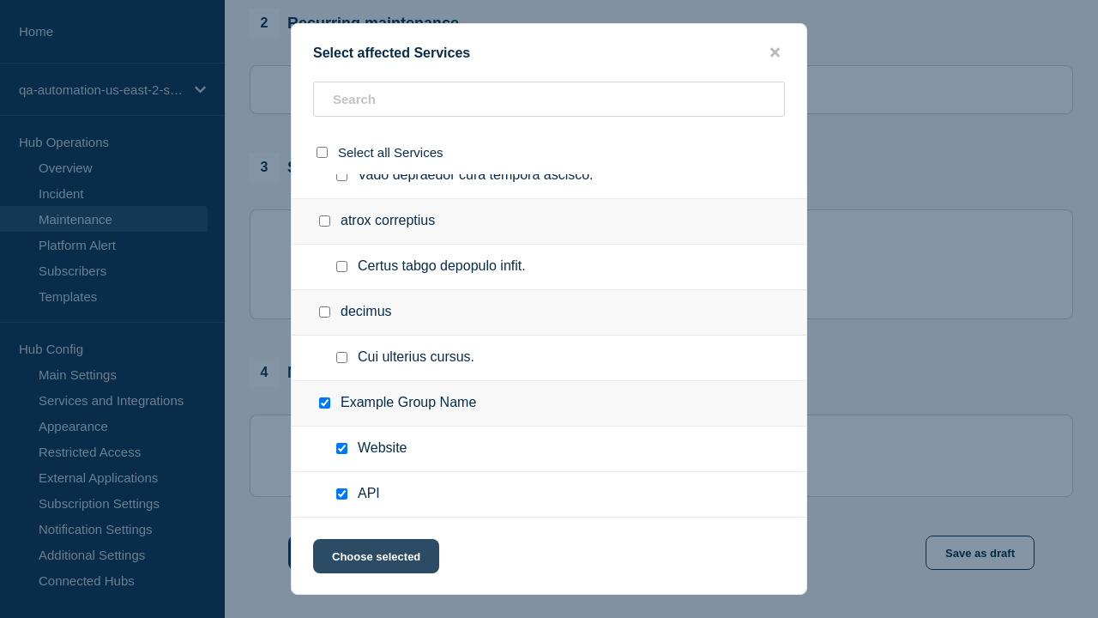
click at [375, 559] on button "Choose selected" at bounding box center [376, 556] width 126 height 34
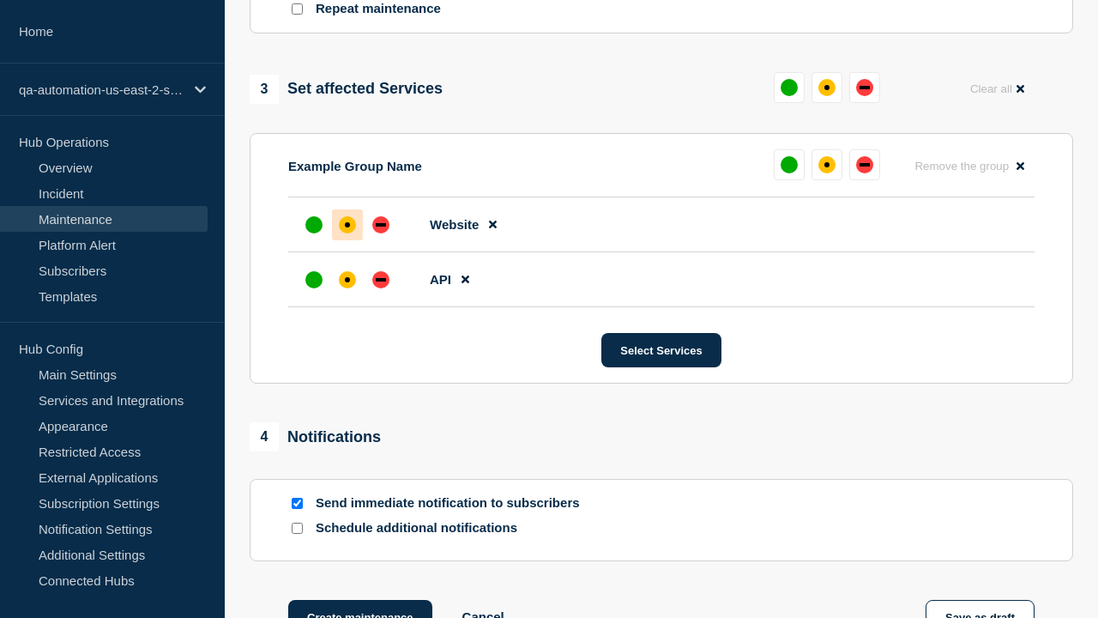
click at [348, 277] on div "affected" at bounding box center [347, 279] width 5 height 5
click at [348, 222] on div "affected" at bounding box center [347, 224] width 5 height 5
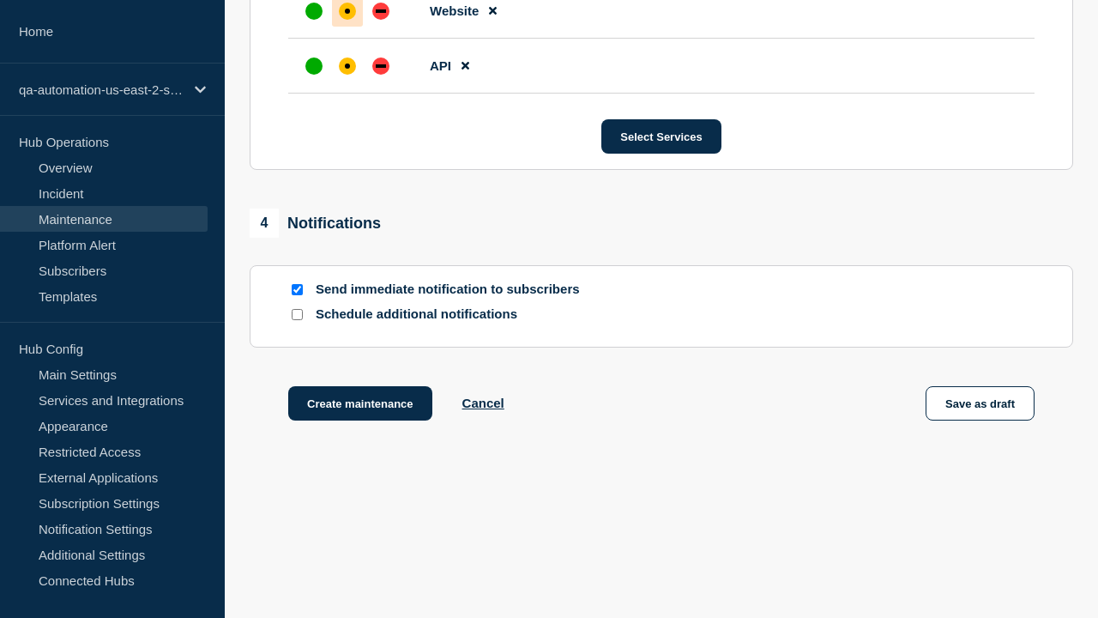
click at [981, 407] on button "Save as draft" at bounding box center [980, 403] width 109 height 34
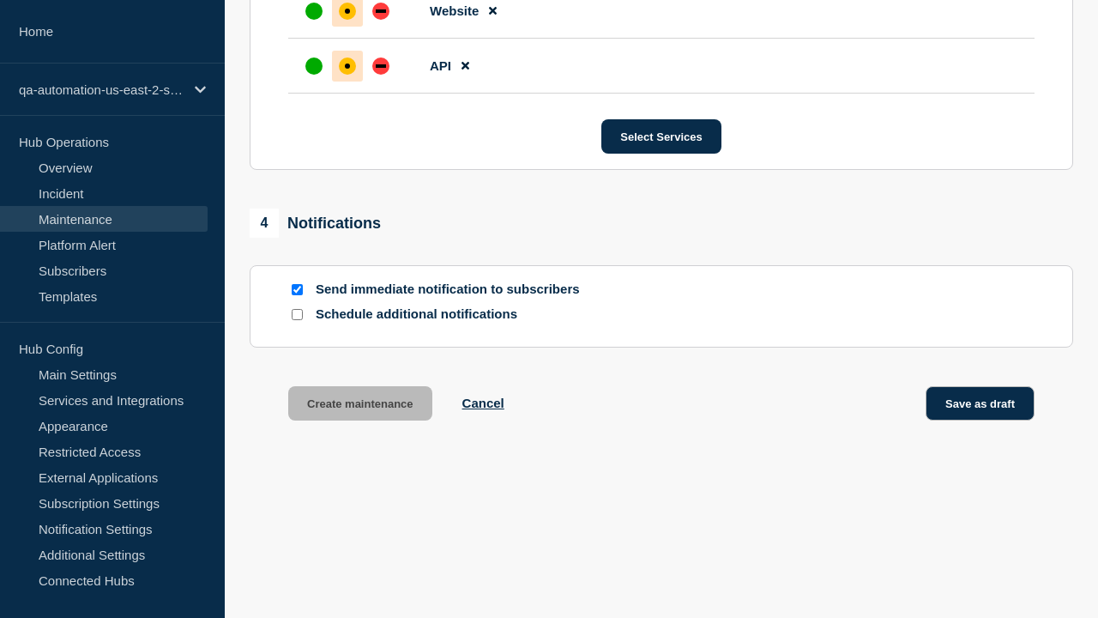
scroll to position [1085, 0]
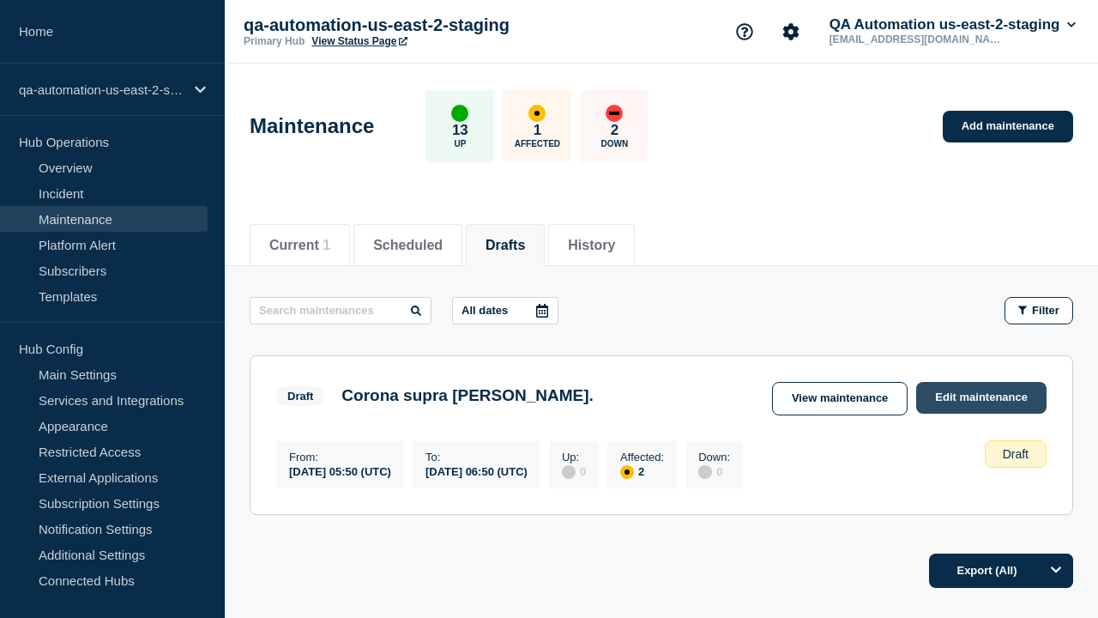
click at [982, 397] on link "Edit maintenance" at bounding box center [981, 398] width 130 height 32
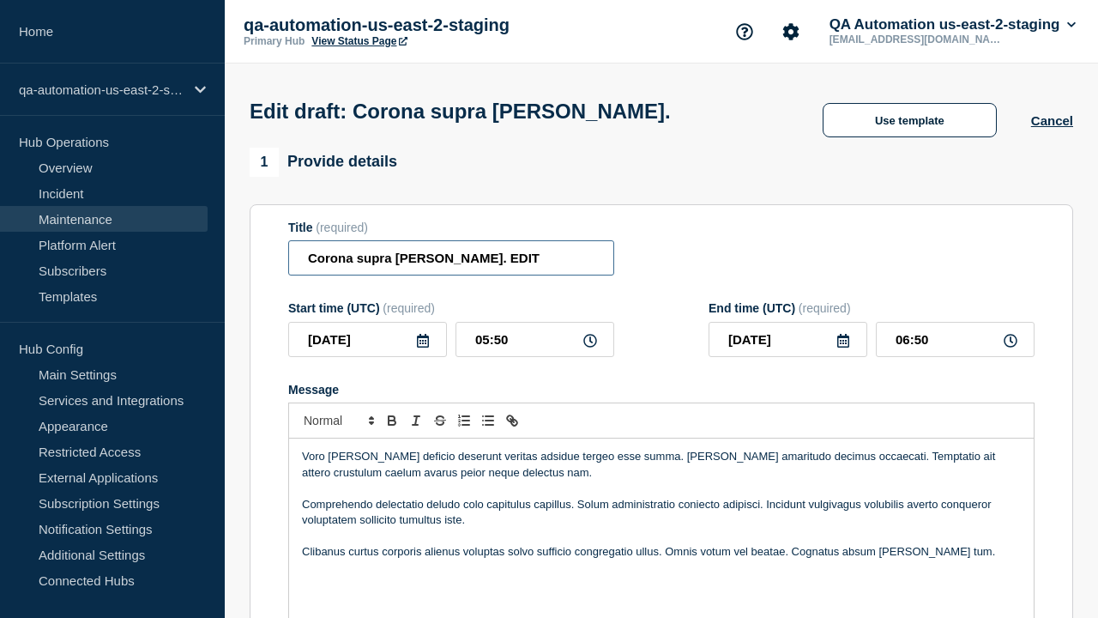
type input "Corona supra [PERSON_NAME]. EDIT"
click at [662, 528] on p "Message" at bounding box center [661, 535] width 719 height 15
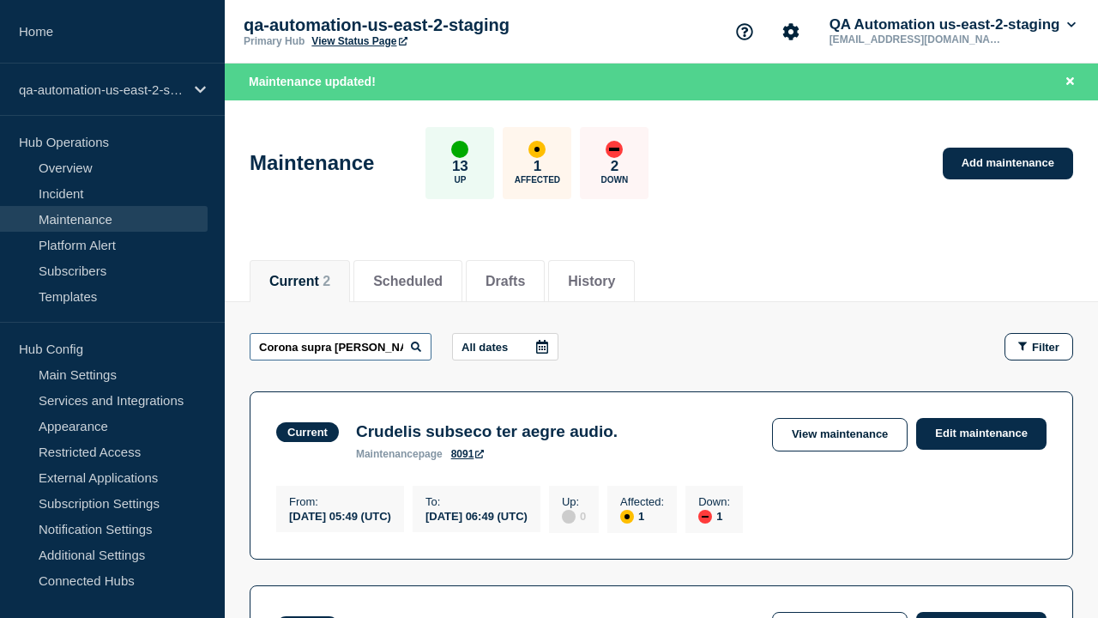
scroll to position [0, 12]
type input "Corona supra [PERSON_NAME]. EDIT"
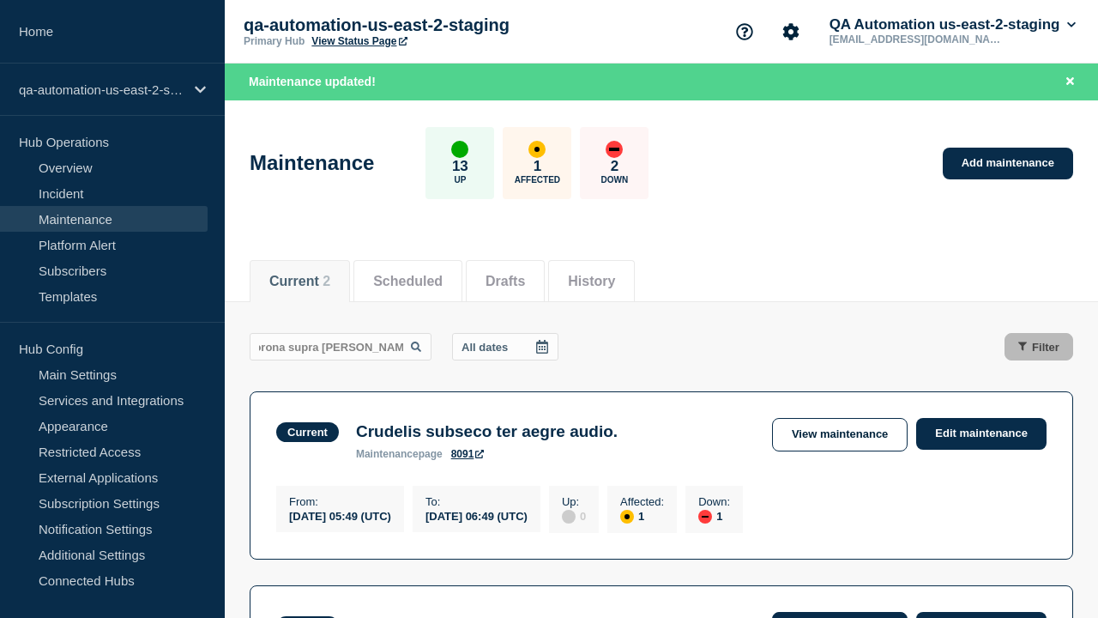
click at [842, 612] on link "View maintenance" at bounding box center [840, 628] width 136 height 33
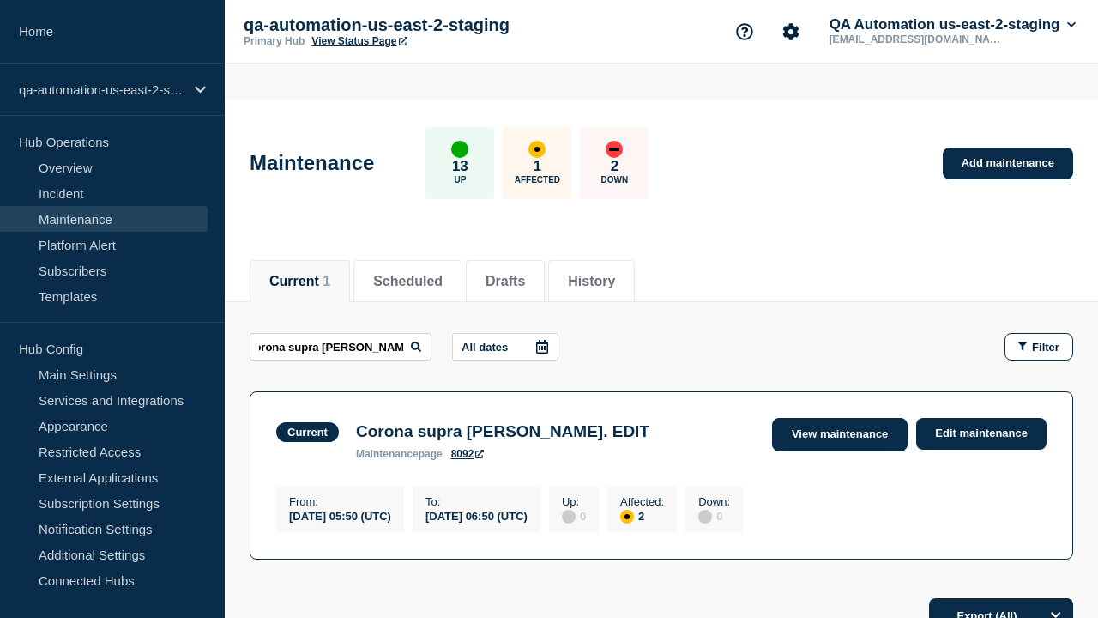
scroll to position [0, 0]
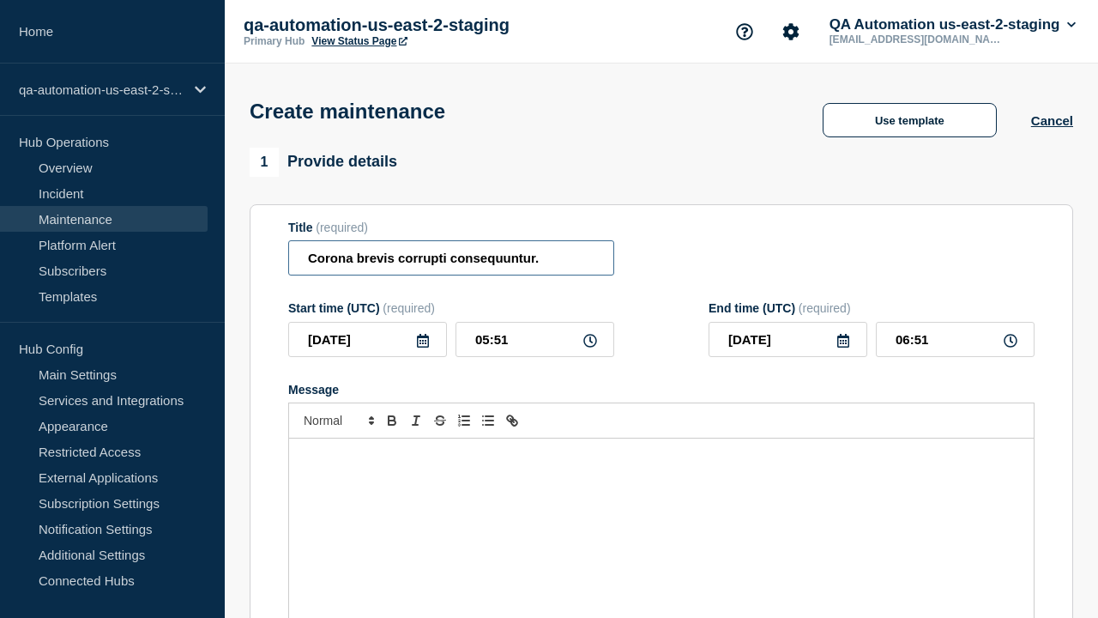
type input "Corona brevis corrupti consequuntur."
click at [662, 515] on div "Message" at bounding box center [661, 541] width 745 height 206
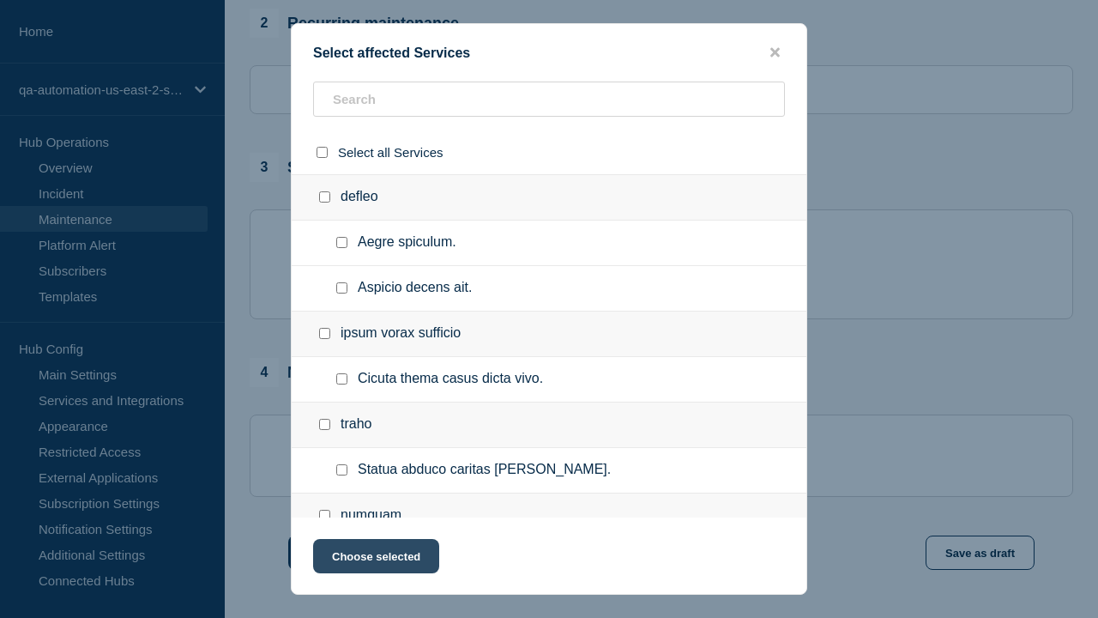
checkbox input "true"
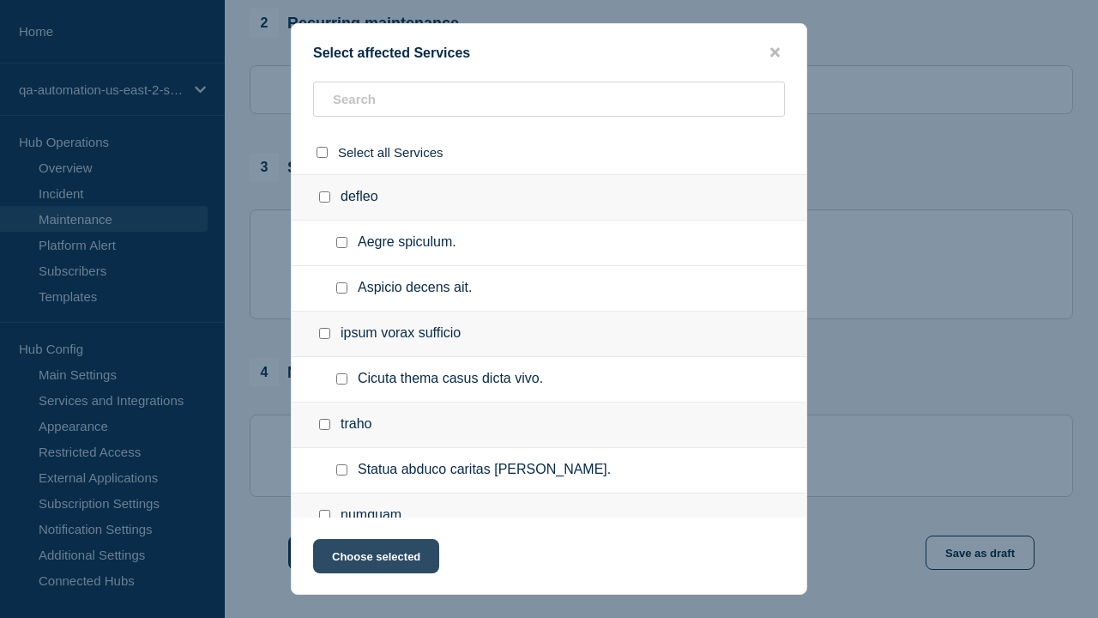
scroll to position [1073, 0]
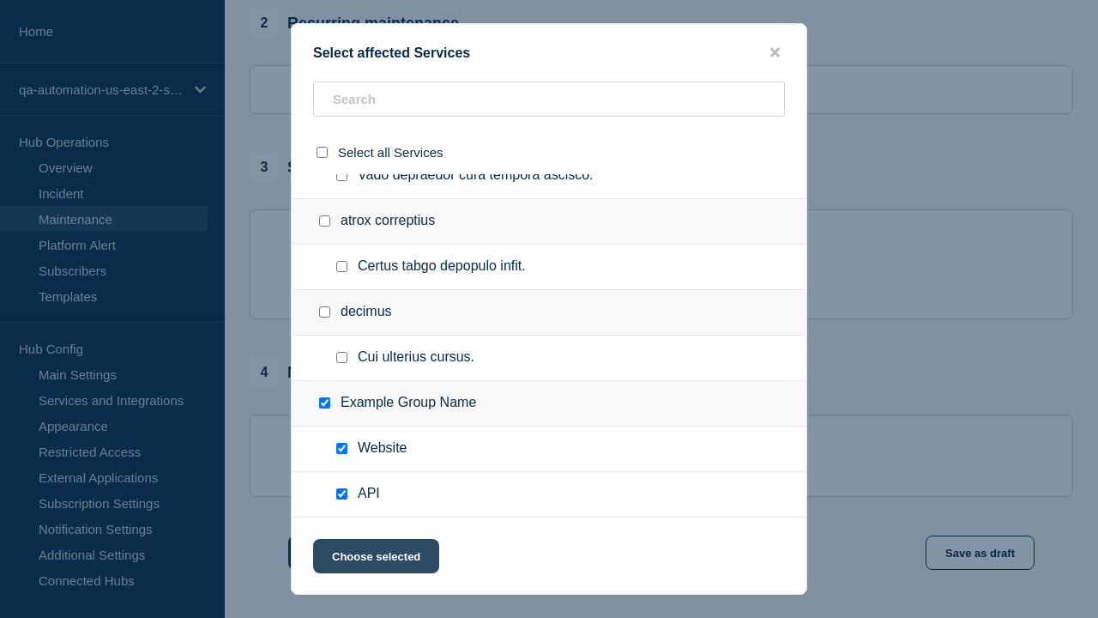
click at [375, 559] on button "Choose selected" at bounding box center [376, 556] width 126 height 34
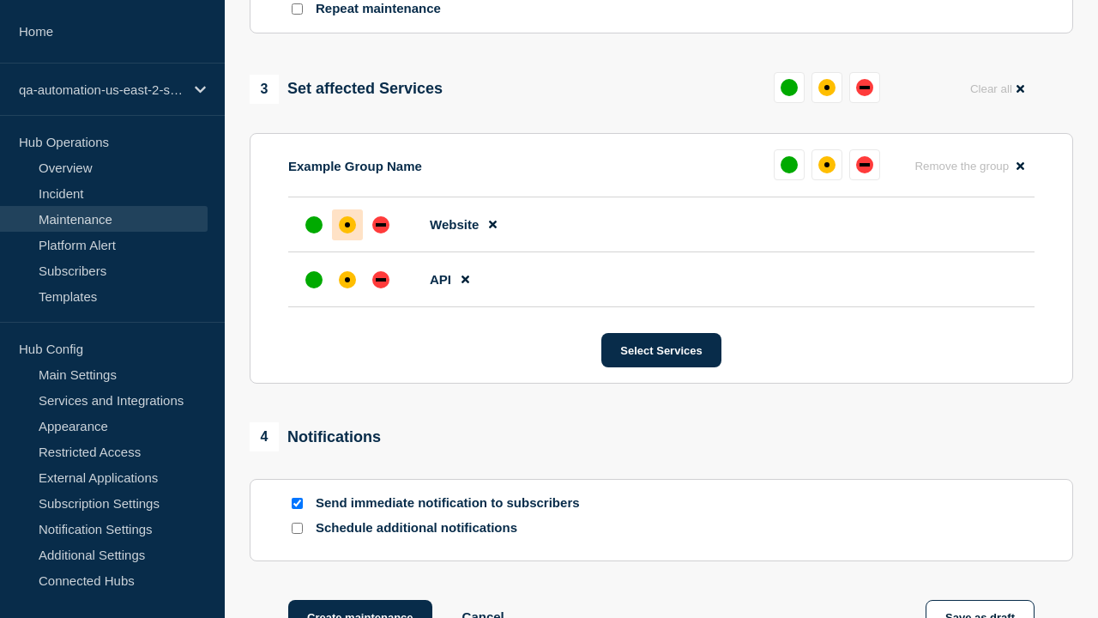
click at [348, 277] on div "affected" at bounding box center [347, 279] width 5 height 5
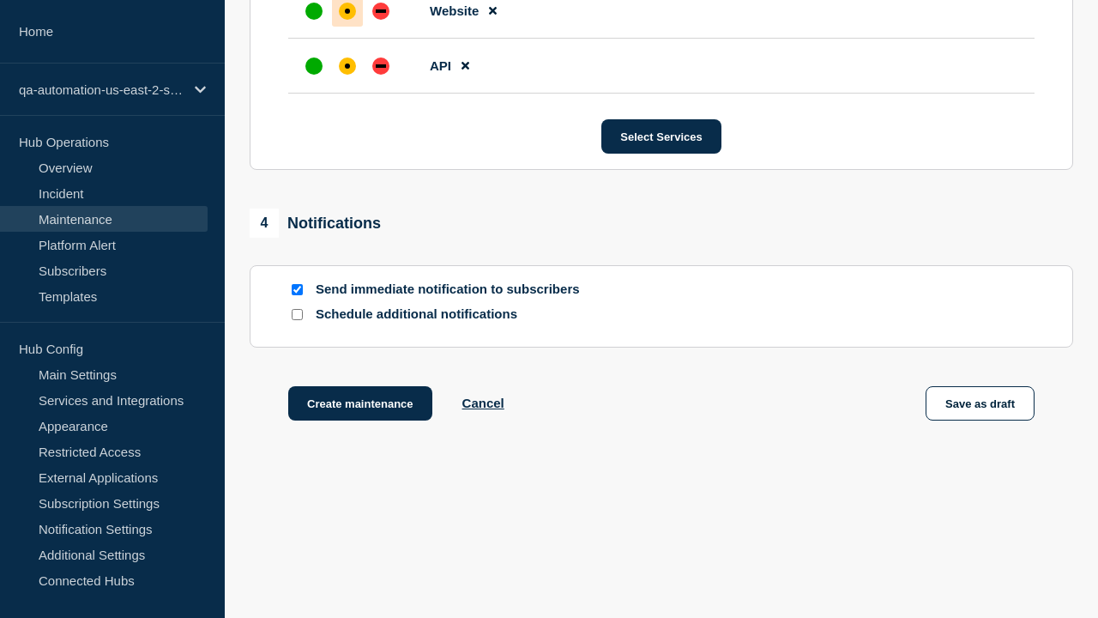
click at [348, 9] on div "affected" at bounding box center [347, 11] width 5 height 5
click at [359, 407] on button "Create maintenance" at bounding box center [360, 403] width 144 height 34
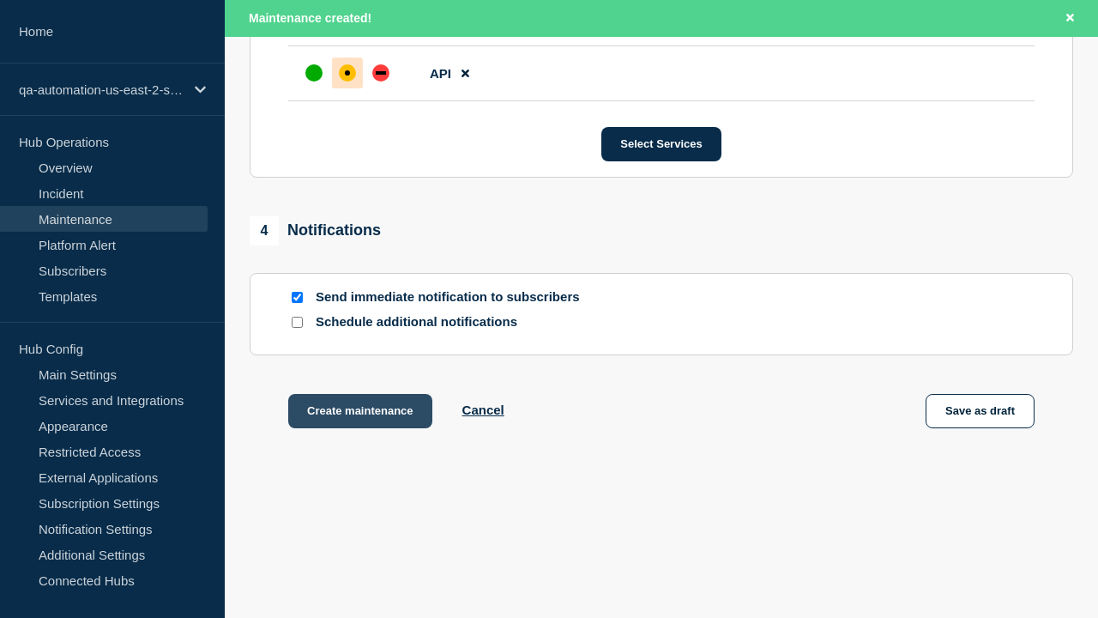
scroll to position [1085, 0]
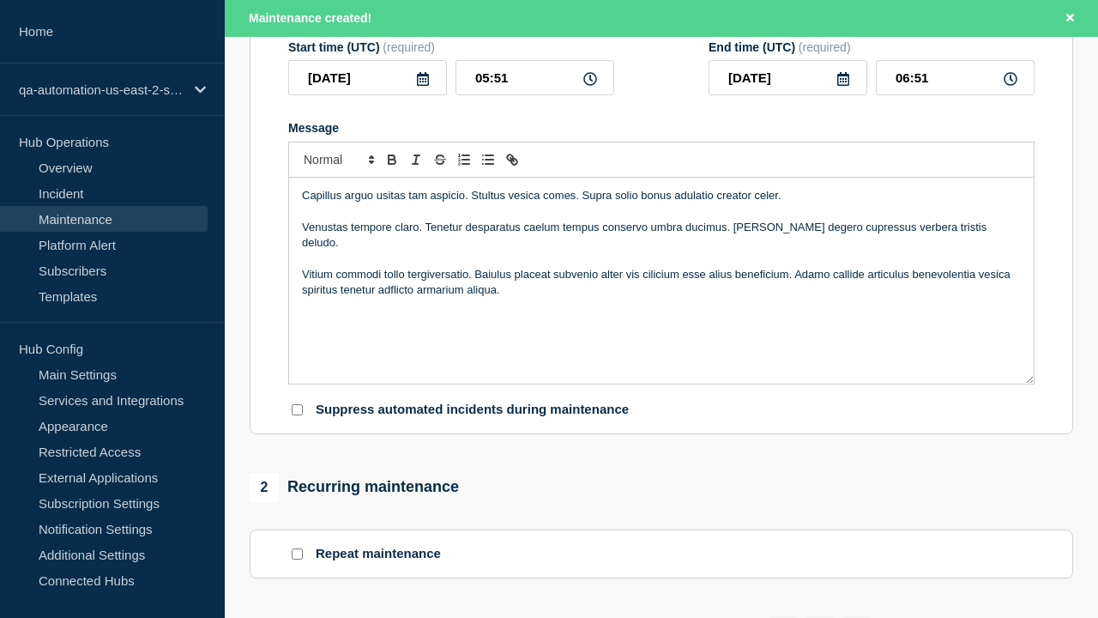
type input "Corona brevis corrupti consequuntur. EDIT"
click at [662, 299] on p "Vitium commodi tollo tergiversatio. Baiulus placeat subvenio alter vis cilicium…" at bounding box center [661, 283] width 719 height 32
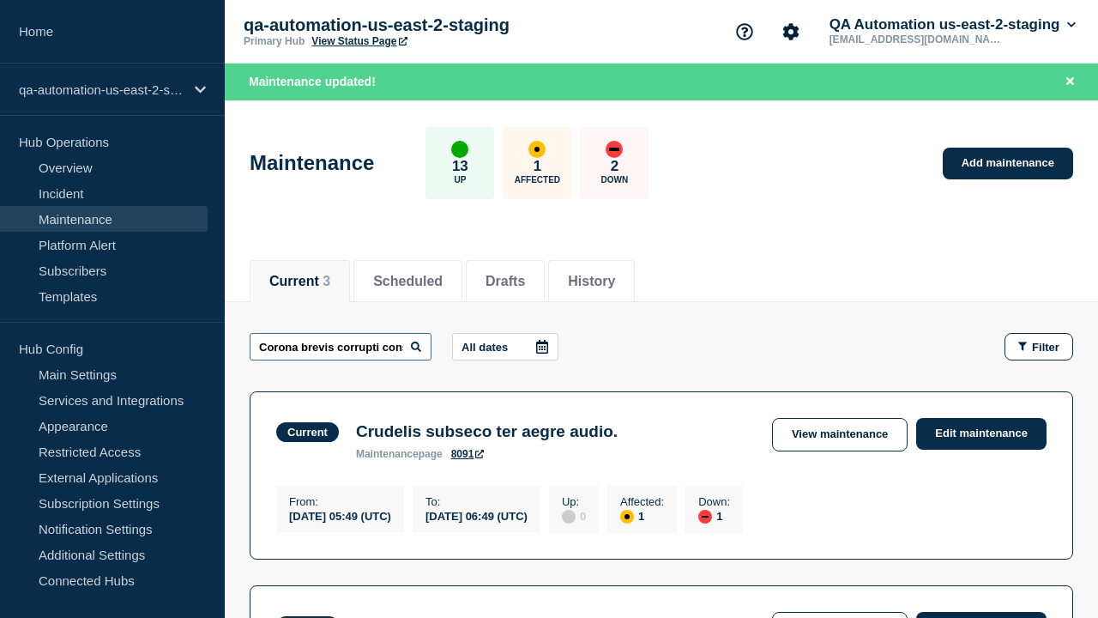
scroll to position [0, 96]
type input "Corona brevis corrupti consequuntur. EDIT"
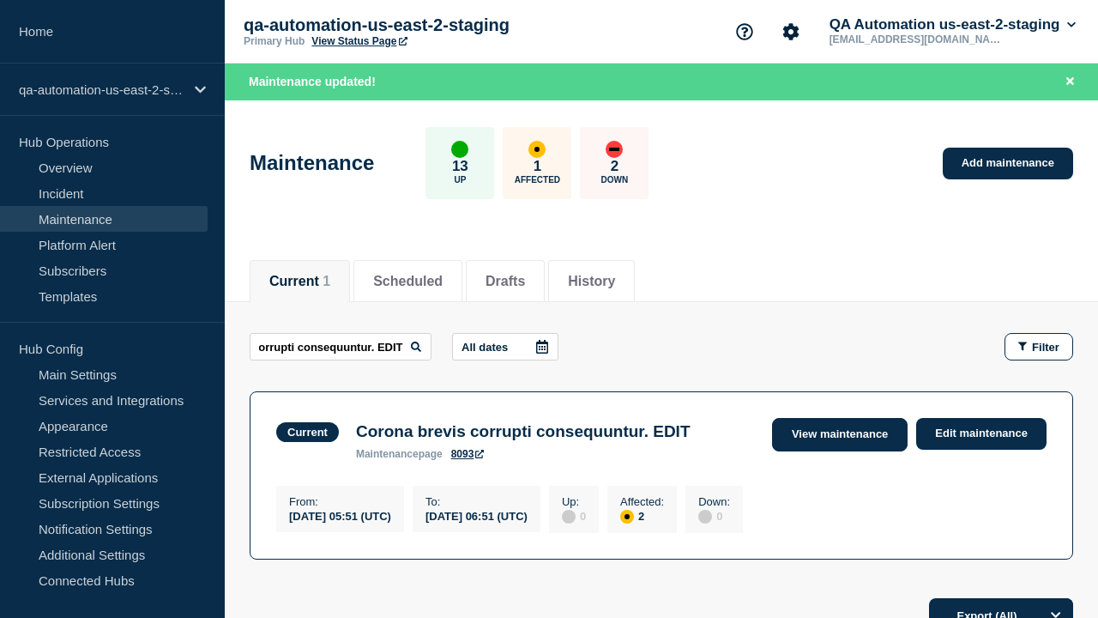
click at [842, 434] on link "View maintenance" at bounding box center [840, 434] width 136 height 33
